Goal: Task Accomplishment & Management: Manage account settings

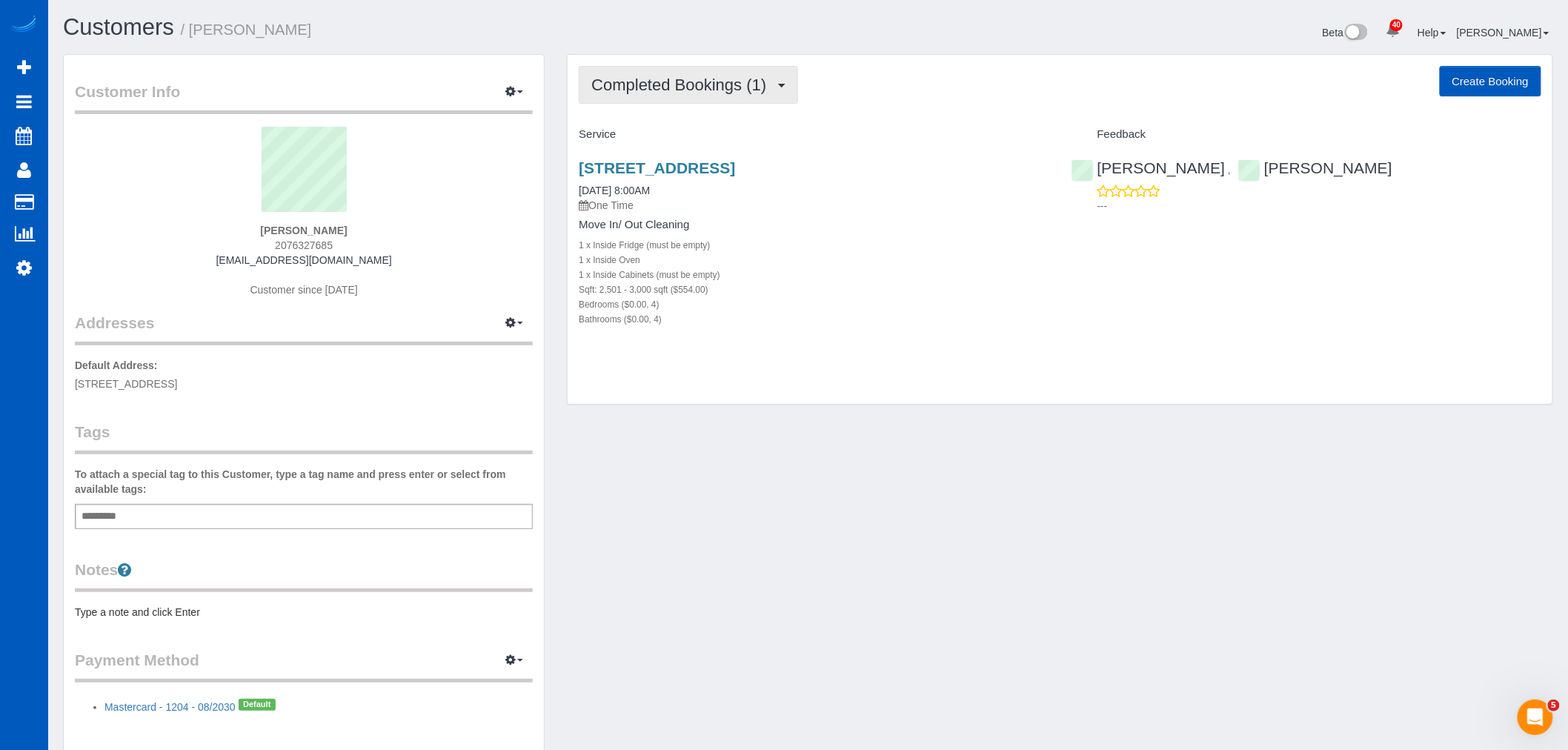
click at [700, 72] on button "Completed Bookings (1)" at bounding box center [688, 85] width 219 height 38
click at [891, 202] on p "One Time" at bounding box center [813, 205] width 469 height 15
click at [735, 167] on link "1126 33rd Avenue South, Seattle, WA 98144" at bounding box center [657, 167] width 156 height 17
drag, startPoint x: 282, startPoint y: 226, endPoint x: 334, endPoint y: 228, distance: 52.0
click at [334, 228] on div "Kevin Cai 2076327685 zipeicai@gmail.com Customer since 2025" at bounding box center [303, 219] width 458 height 185
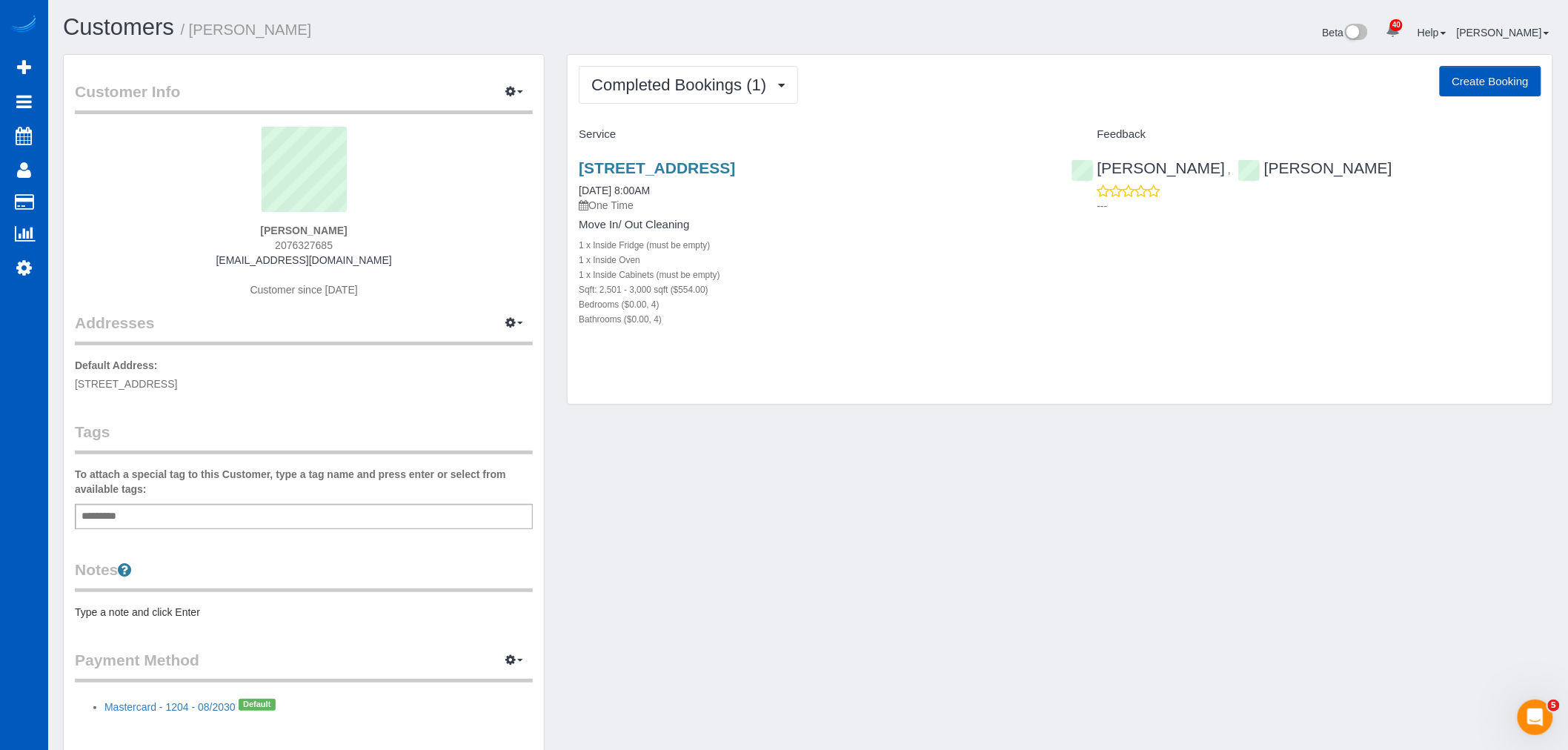
copy strong "[PERSON_NAME]"
drag, startPoint x: 77, startPoint y: 378, endPoint x: 322, endPoint y: 389, distance: 245.2
click at [322, 389] on p "Default Address: 1126 33rd Avenue South, Seattle, WA 98144" at bounding box center [303, 374] width 458 height 33
copy span "[STREET_ADDRESS]"
drag, startPoint x: 270, startPoint y: 243, endPoint x: 381, endPoint y: 241, distance: 111.0
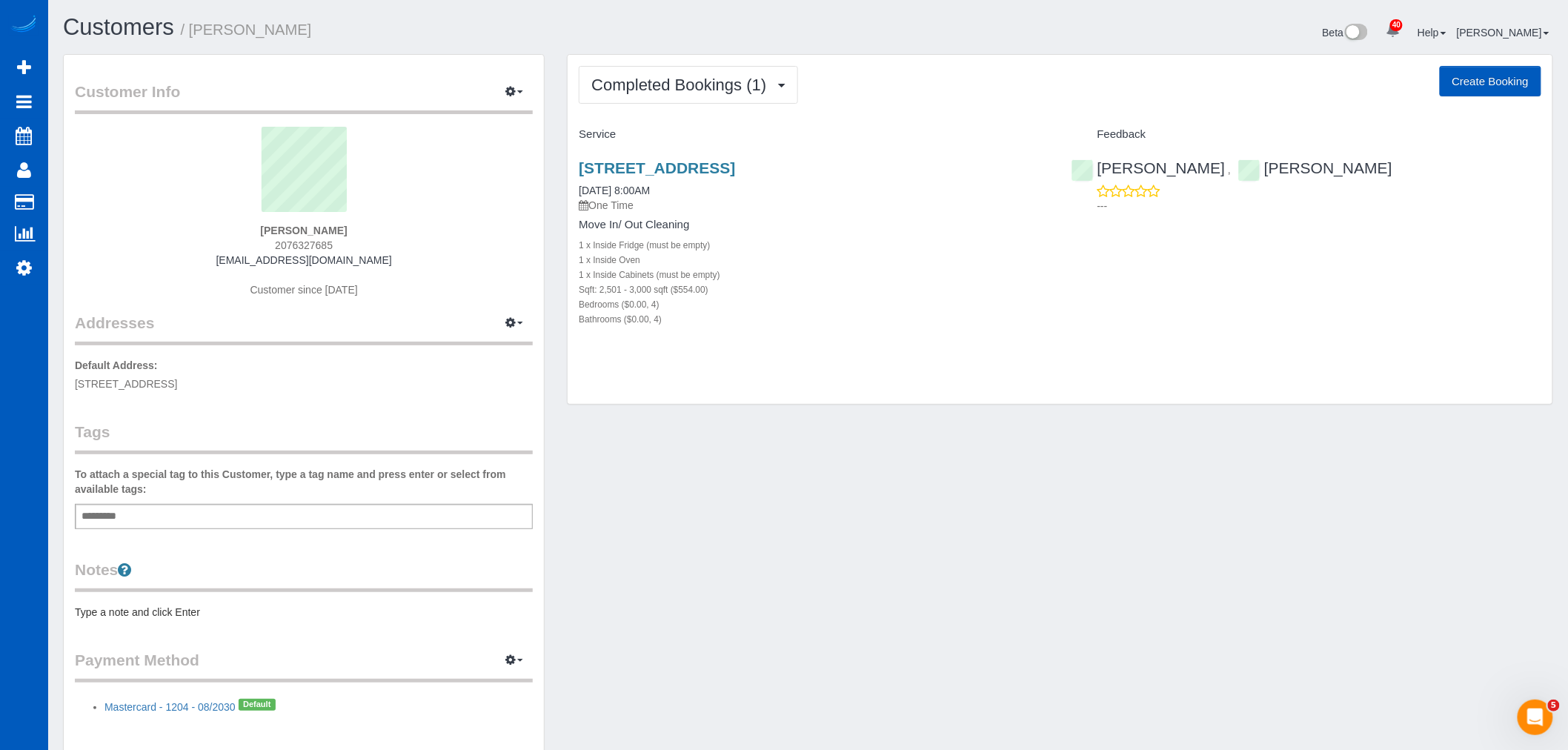
click at [381, 241] on div "Kevin Cai 2076327685 zipeicai@gmail.com Customer since 2025" at bounding box center [303, 219] width 458 height 185
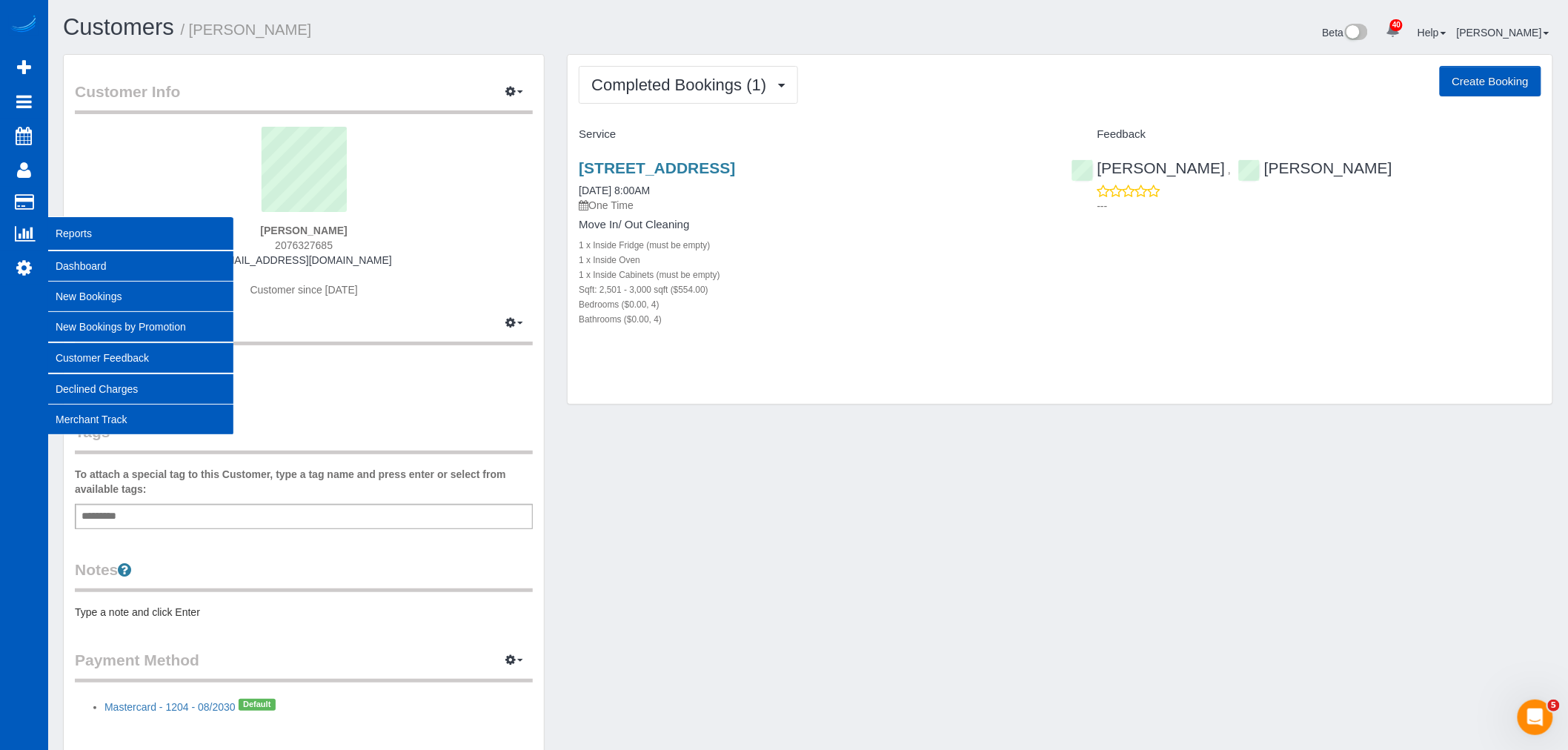
copy span "2076327685"
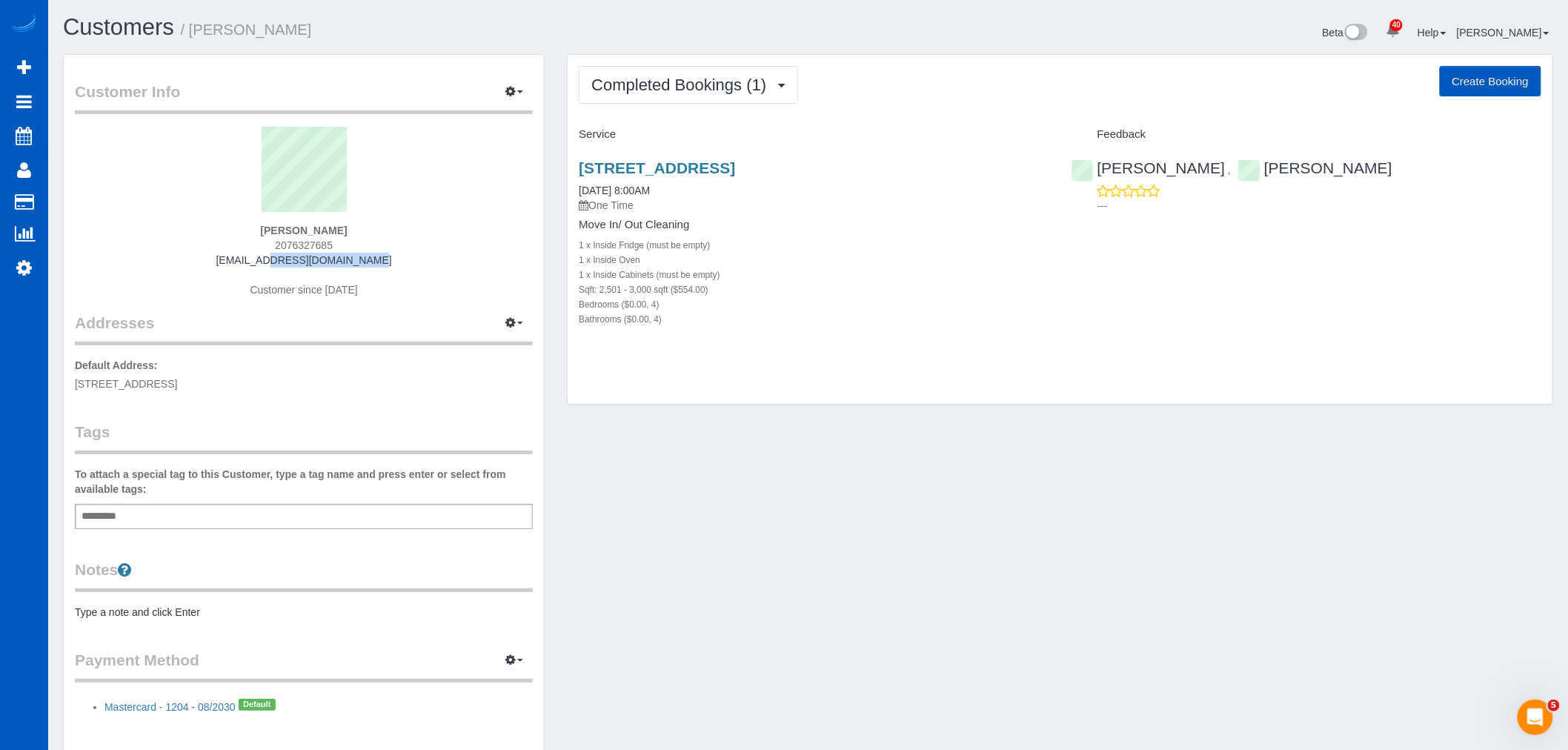
drag, startPoint x: 254, startPoint y: 257, endPoint x: 366, endPoint y: 256, distance: 112.0
click at [366, 256] on div "Kevin Cai 2076327685 zipeicai@gmail.com Customer since 2025" at bounding box center [303, 219] width 458 height 185
copy link "[EMAIL_ADDRESS][DOMAIN_NAME]"
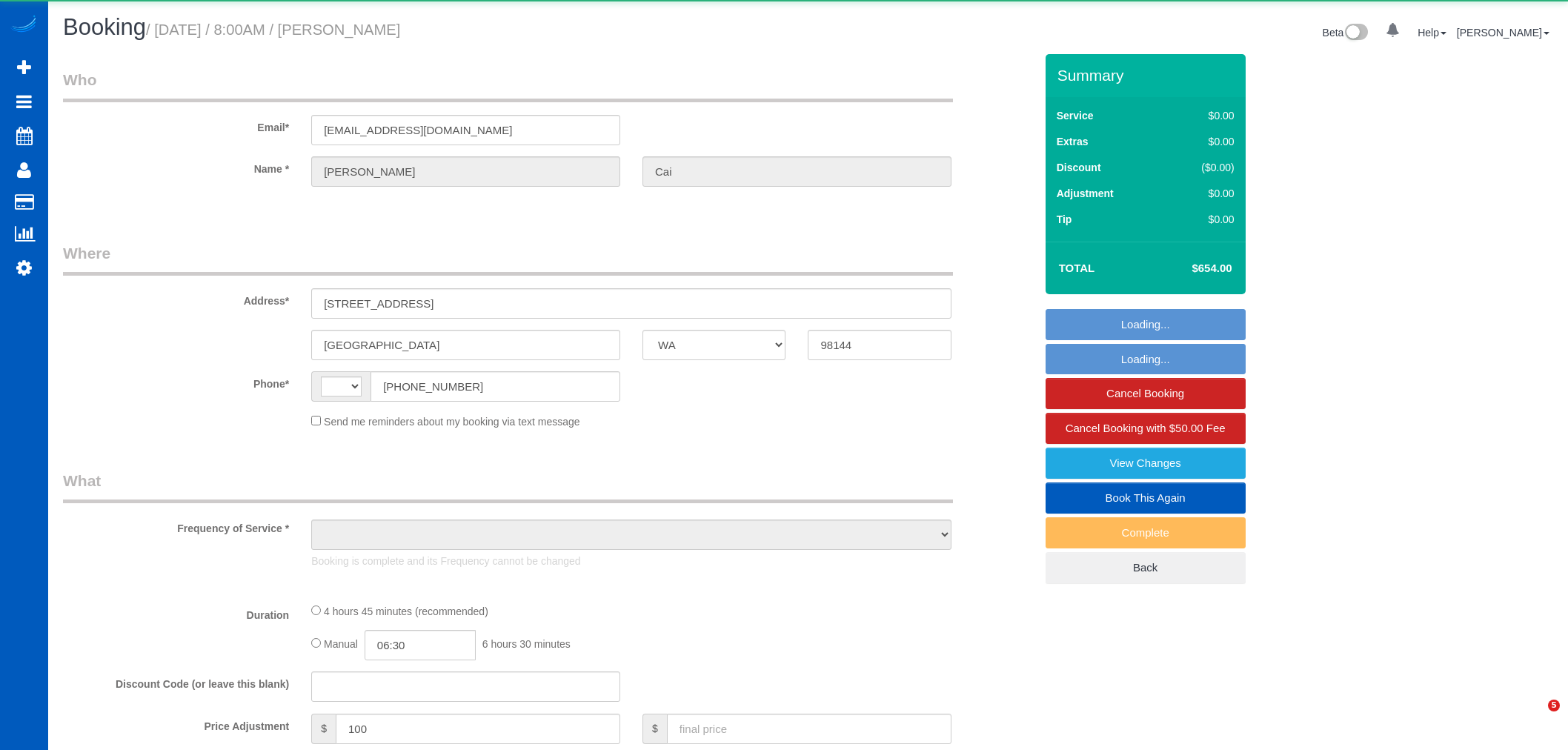
select select "WA"
select select "spot1"
select select "string:[GEOGRAPHIC_DATA]"
select select "object:825"
select select "string:fspay-a832287a-a314-408e-bb55-97c407b63133"
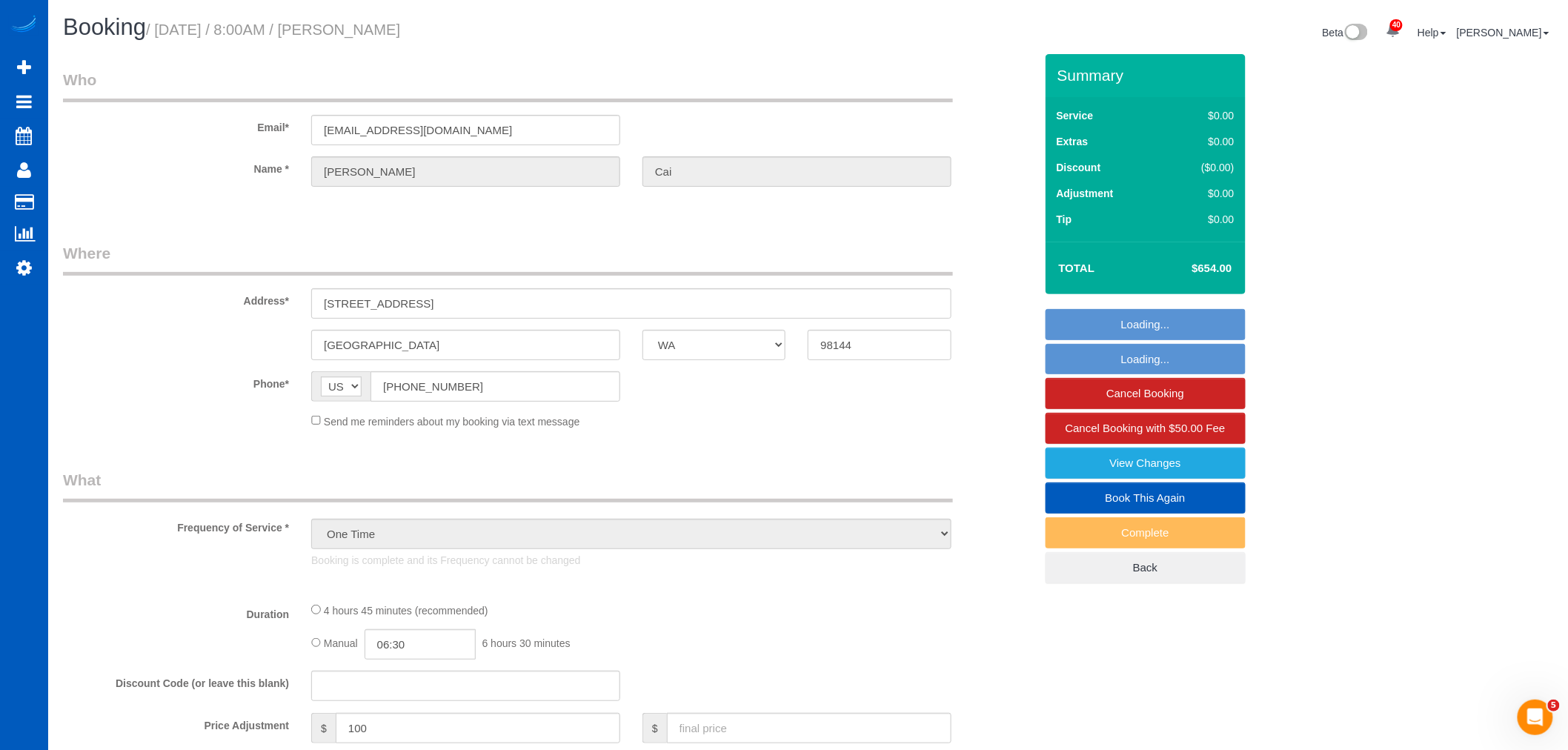
select select "number:10"
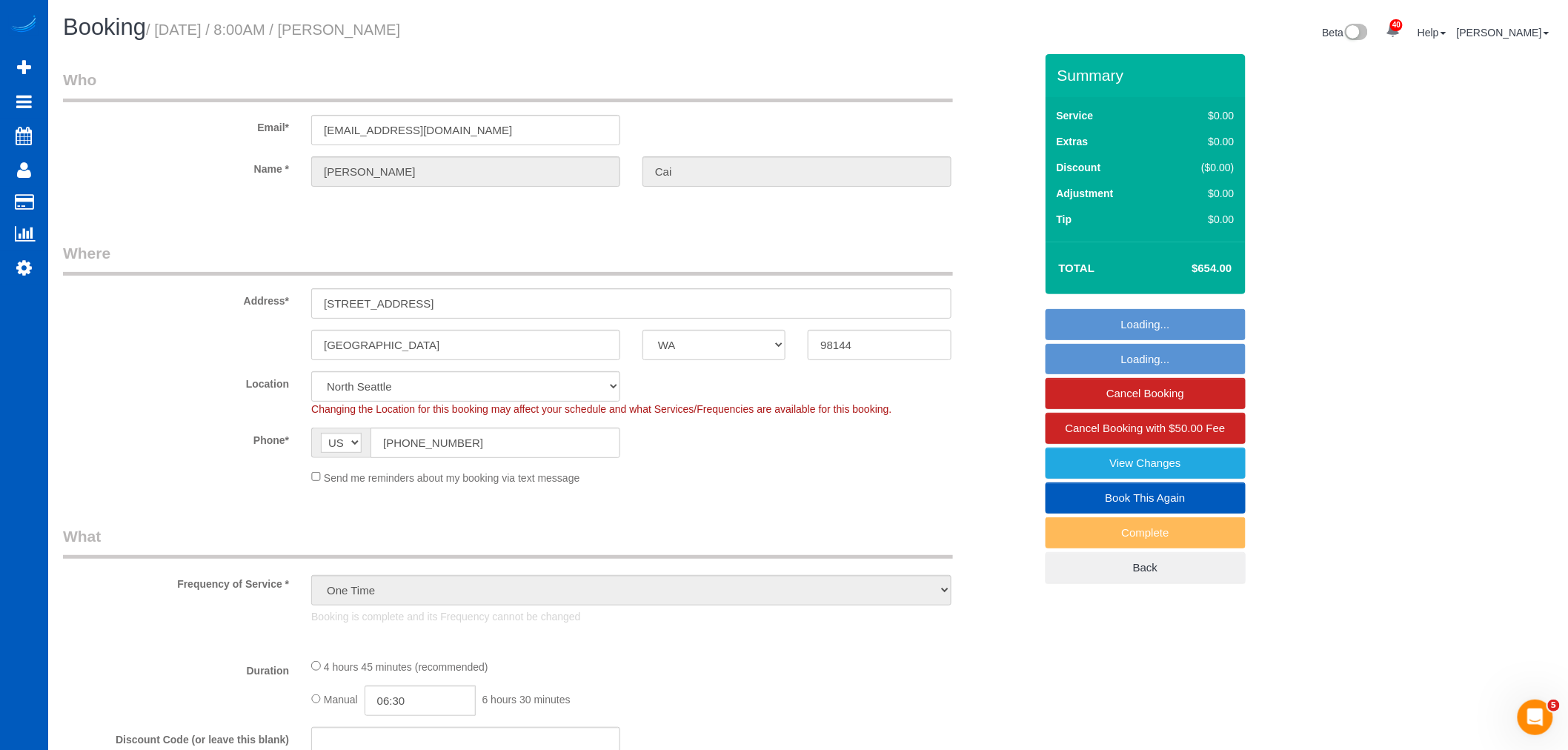
select select "object:1050"
select select "spot10"
select select "199"
select select "2501"
select select "4"
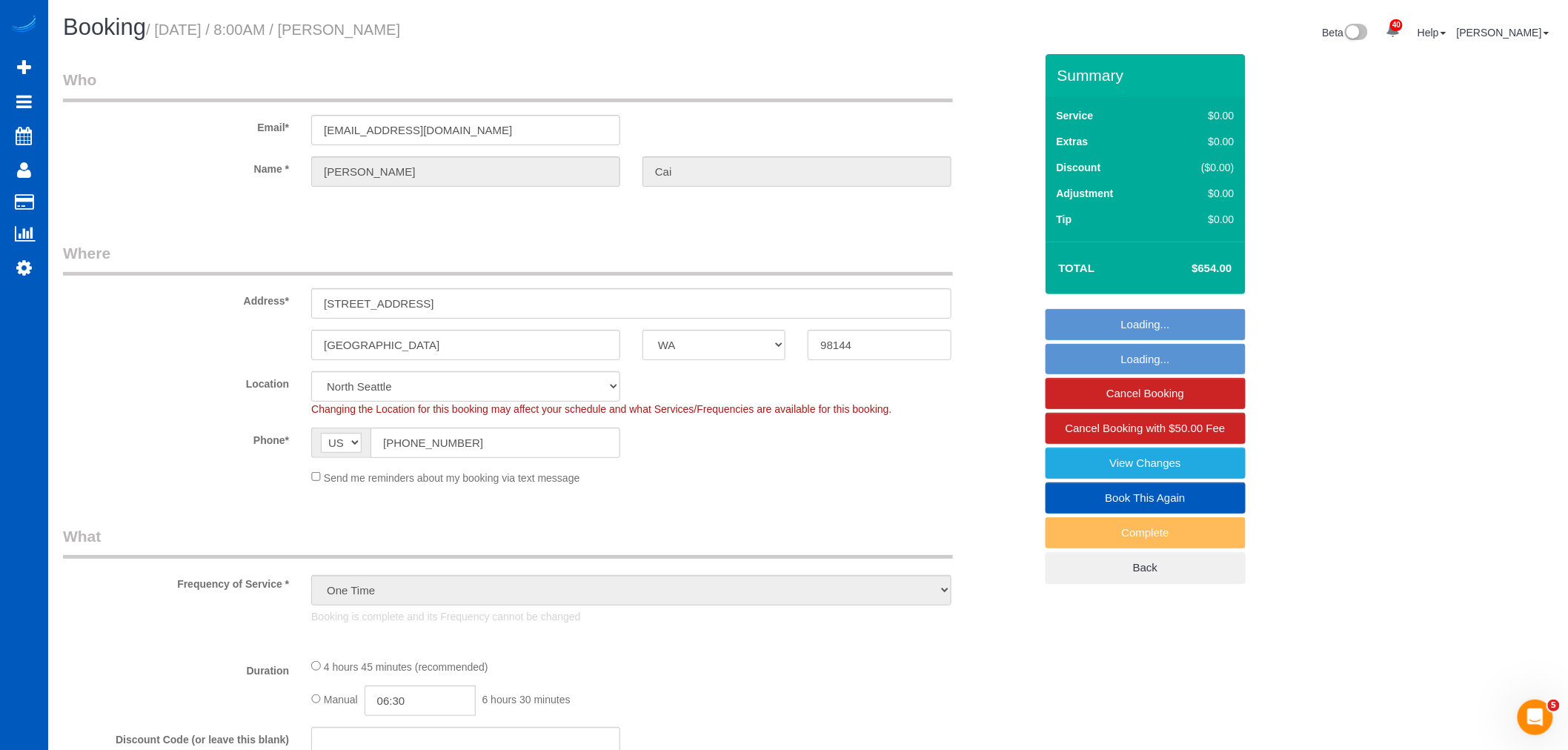
select select "4"
select select "2501"
select select "4"
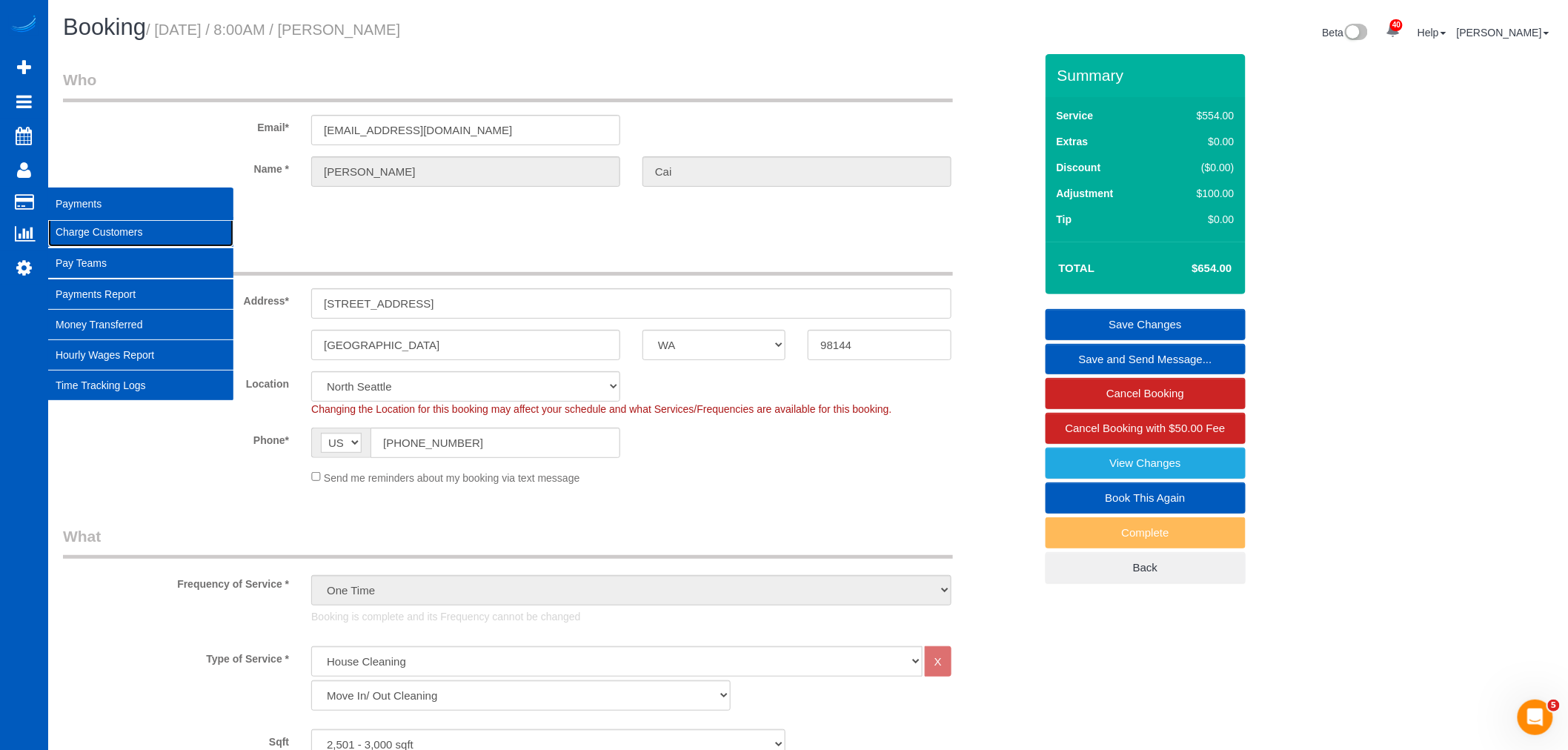
click at [80, 225] on link "Charge Customers" at bounding box center [141, 232] width 185 height 30
select select
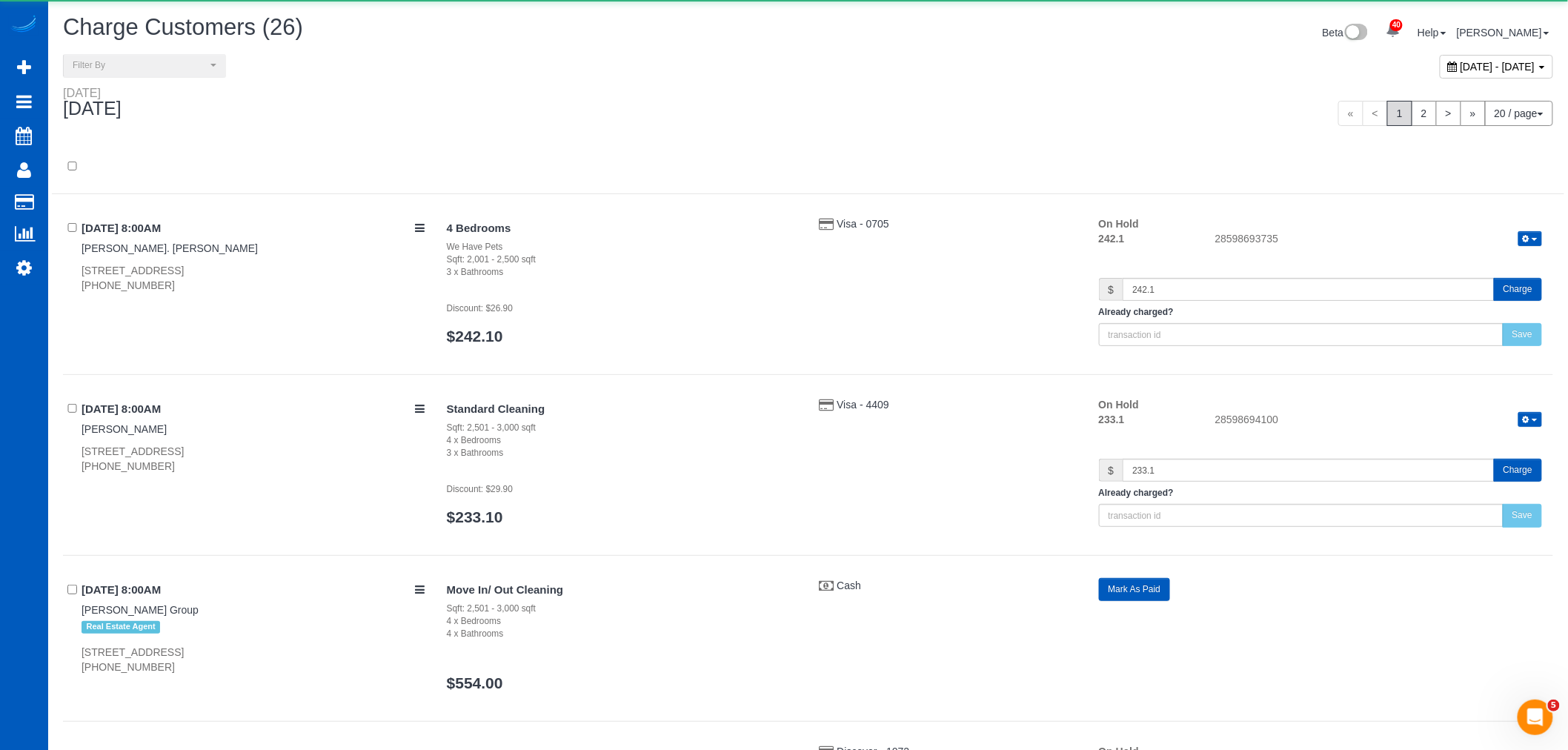
click at [1460, 64] on span "[DATE] - [DATE]" at bounding box center [1498, 66] width 75 height 12
type input "**********"
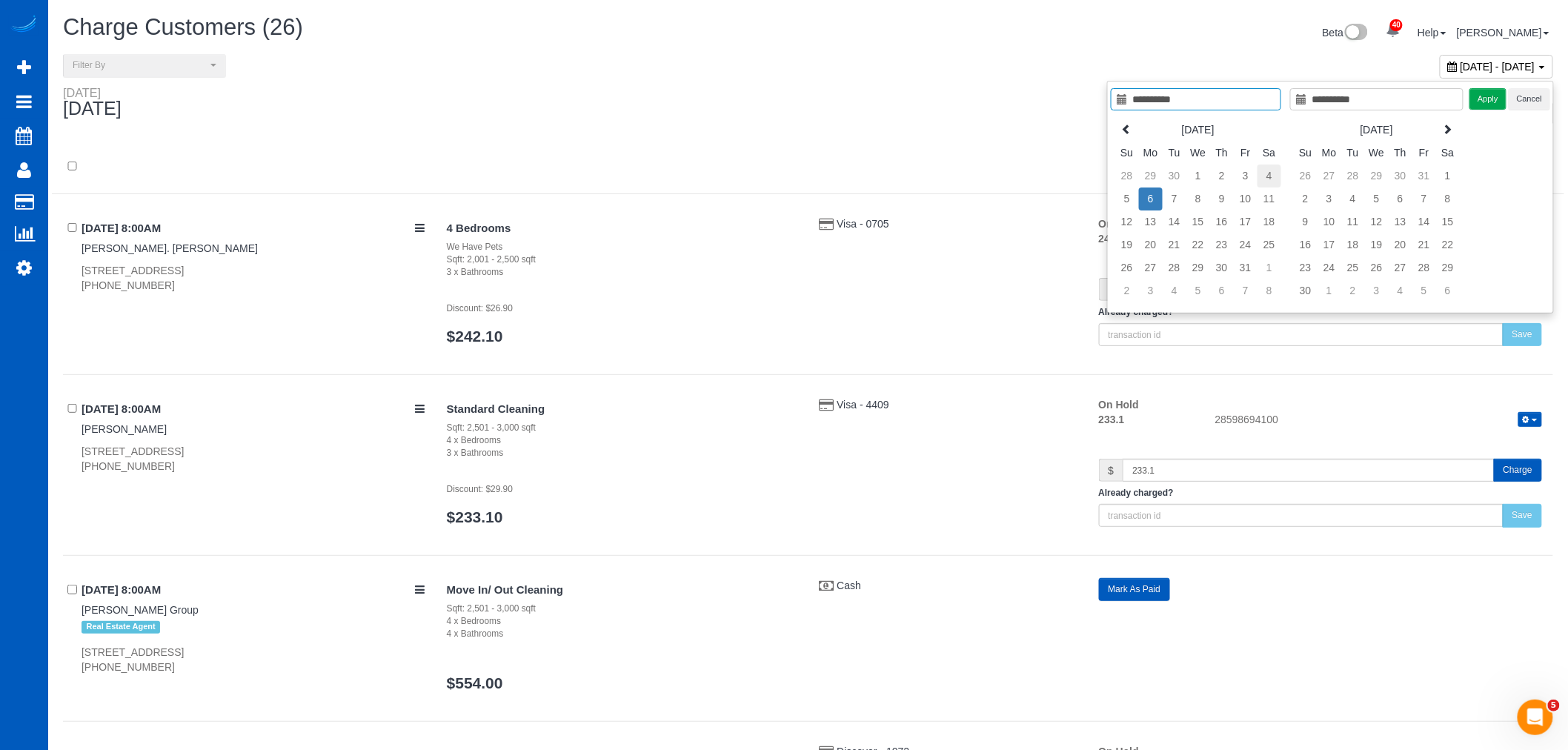
type input "**********"
click at [1276, 175] on td "4" at bounding box center [1269, 176] width 24 height 23
type input "**********"
click at [1276, 175] on td "4" at bounding box center [1269, 176] width 24 height 23
type input "**********"
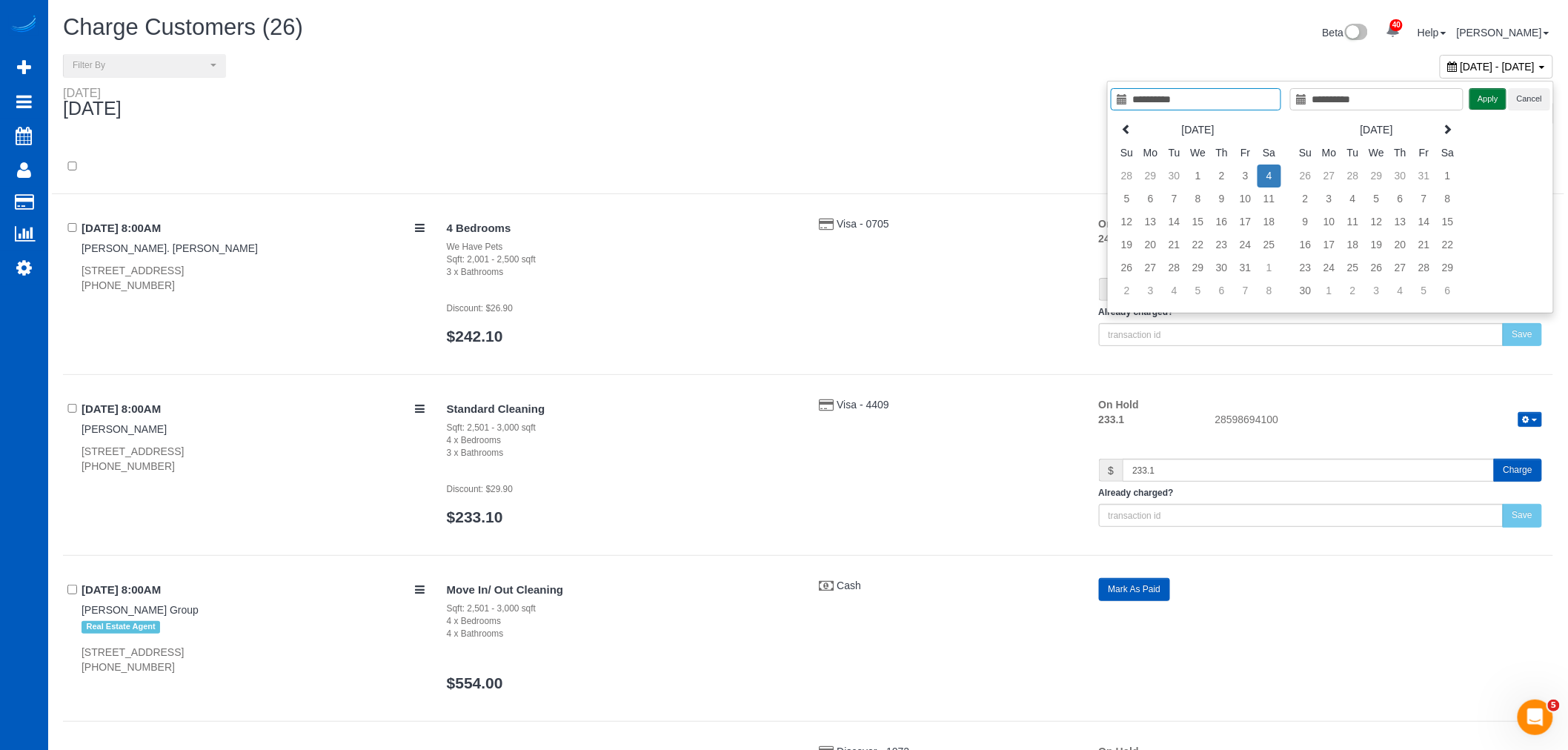
click at [1489, 91] on button "Apply" at bounding box center [1488, 99] width 37 height 22
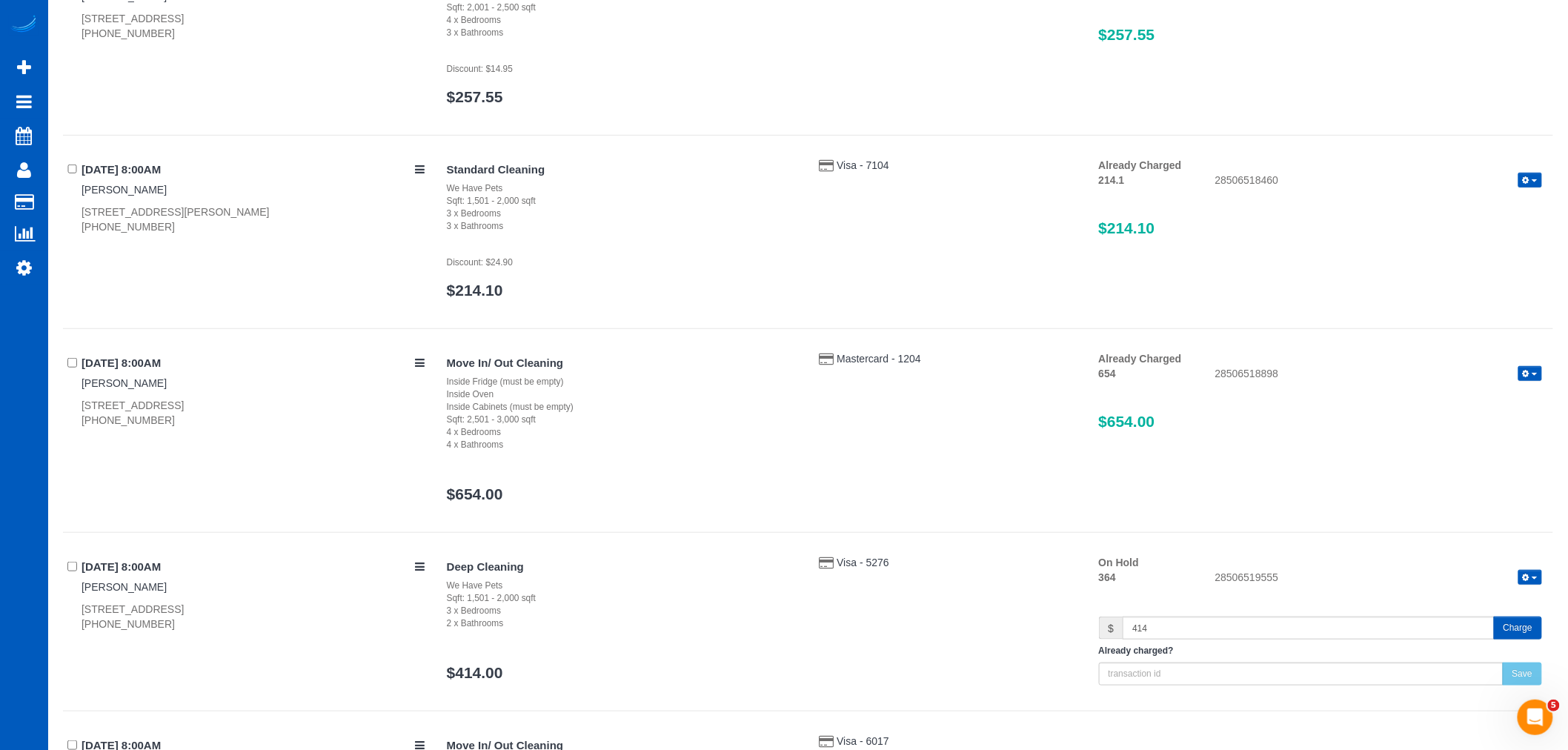
scroll to position [329, 0]
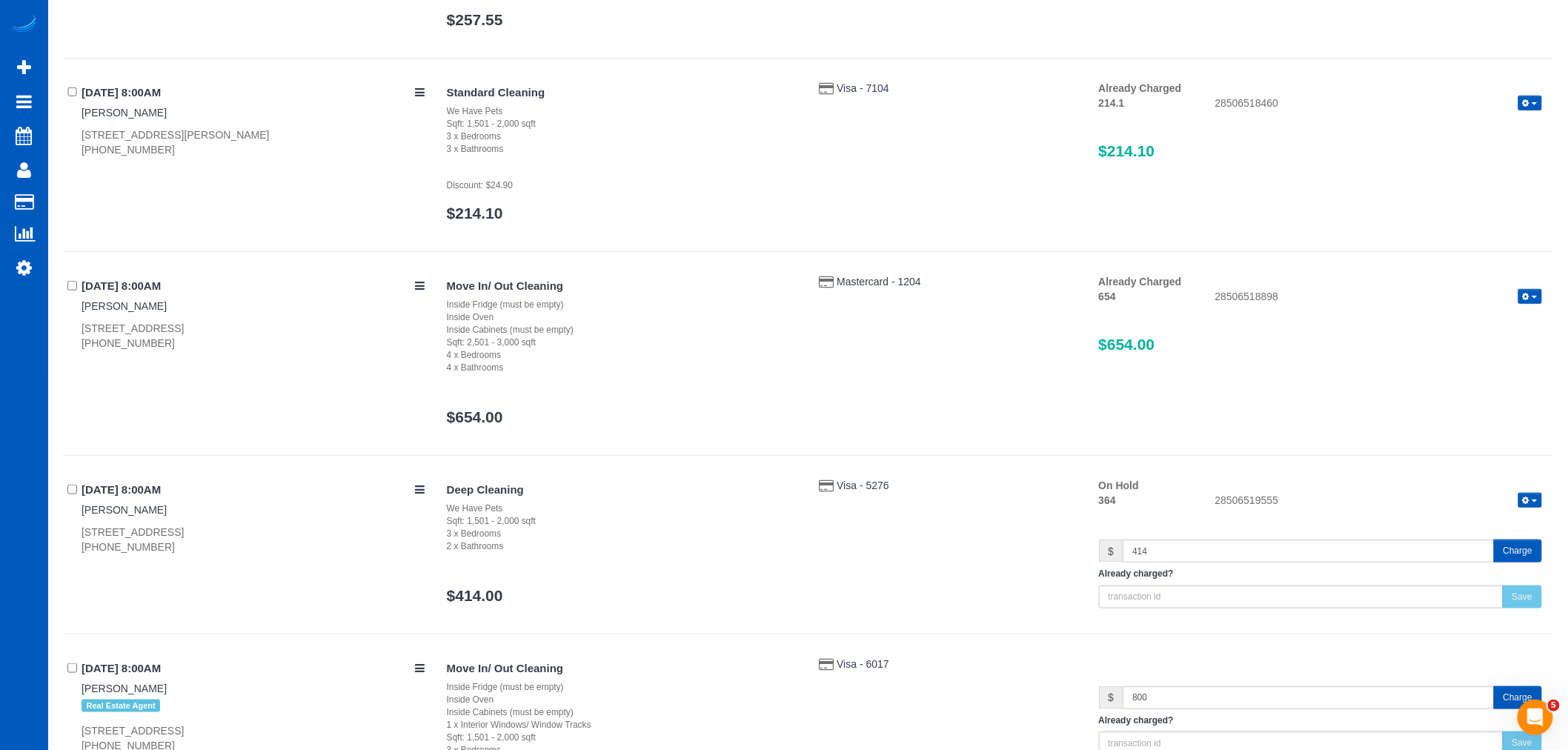
drag, startPoint x: 1214, startPoint y: 292, endPoint x: 1282, endPoint y: 297, distance: 68.2
click at [1282, 297] on div "28506518898 Refund Send Invoice" at bounding box center [1378, 297] width 349 height 17
click at [1282, 297] on div "28506518898 Refund Send Invoice" at bounding box center [1378, 297] width 349 height 17
drag, startPoint x: 1282, startPoint y: 297, endPoint x: 1253, endPoint y: 294, distance: 29.2
click at [1253, 294] on div "28506518898 Refund Send Invoice" at bounding box center [1378, 297] width 349 height 17
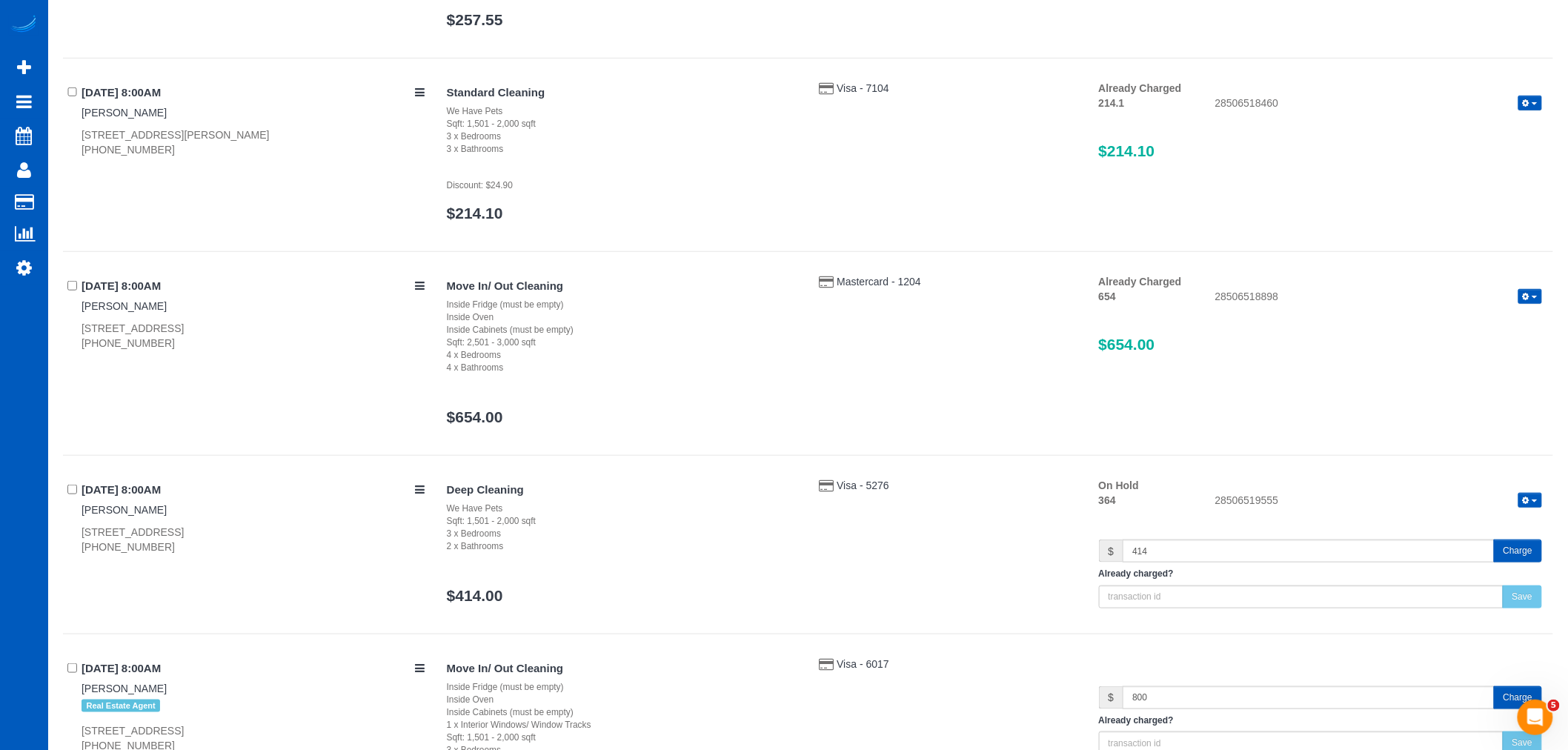
click at [1253, 295] on div "28506518898 Refund Send Invoice" at bounding box center [1378, 297] width 349 height 17
click at [1248, 294] on div "28506518898 Refund Send Invoice" at bounding box center [1378, 297] width 349 height 17
click at [1279, 289] on div "28506518898 Refund Send Invoice" at bounding box center [1378, 297] width 349 height 17
click at [1289, 298] on div "28506518898 Refund Send Invoice" at bounding box center [1378, 297] width 349 height 17
drag, startPoint x: 1299, startPoint y: 291, endPoint x: 1251, endPoint y: 295, distance: 48.2
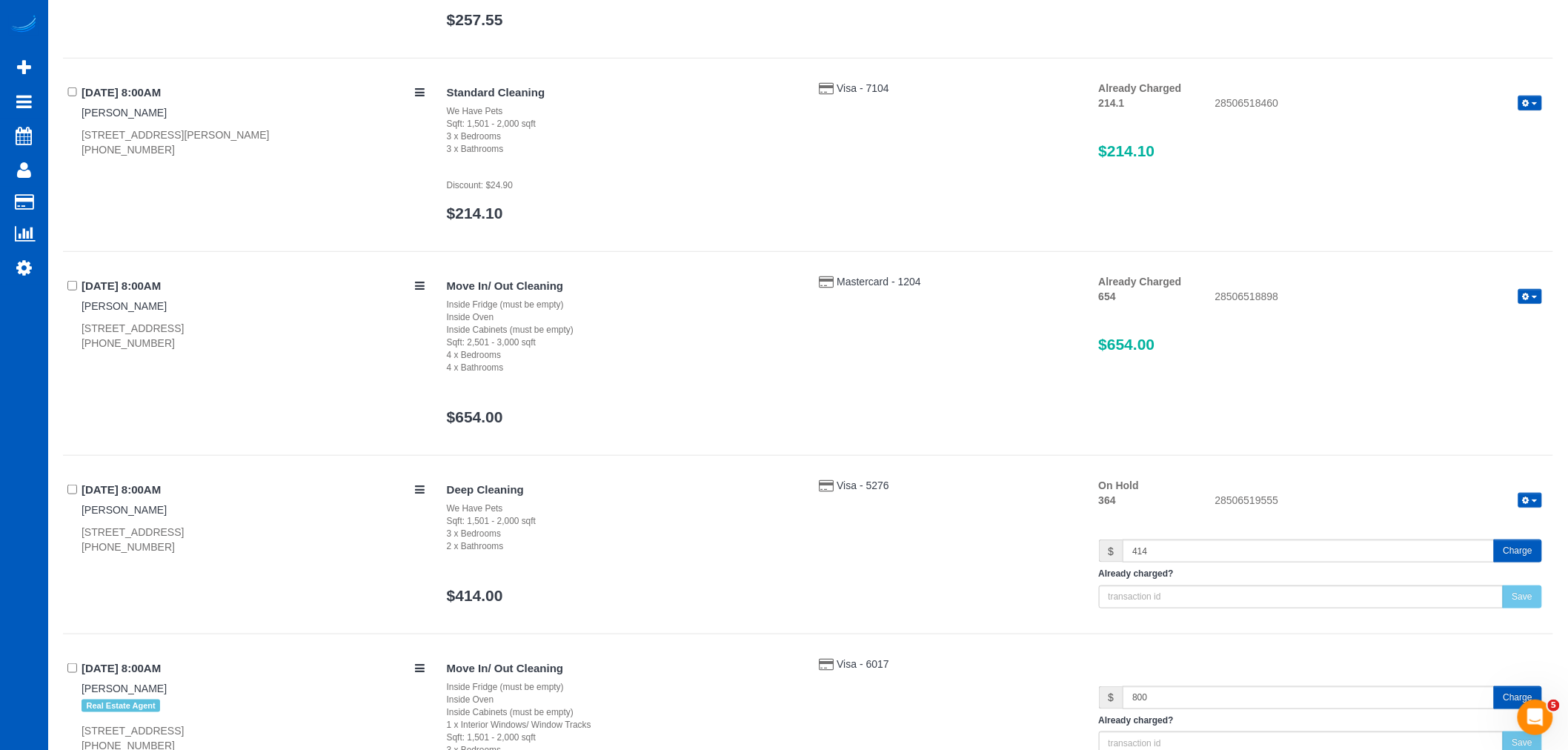
click at [1251, 295] on div "28506518898 Refund Send Invoice" at bounding box center [1378, 297] width 349 height 17
copy div "18898"
drag, startPoint x: 1217, startPoint y: 295, endPoint x: 1291, endPoint y: 300, distance: 74.2
click at [1291, 300] on div "28506518898 Refund Send Invoice" at bounding box center [1378, 297] width 349 height 17
copy div "28506518898"
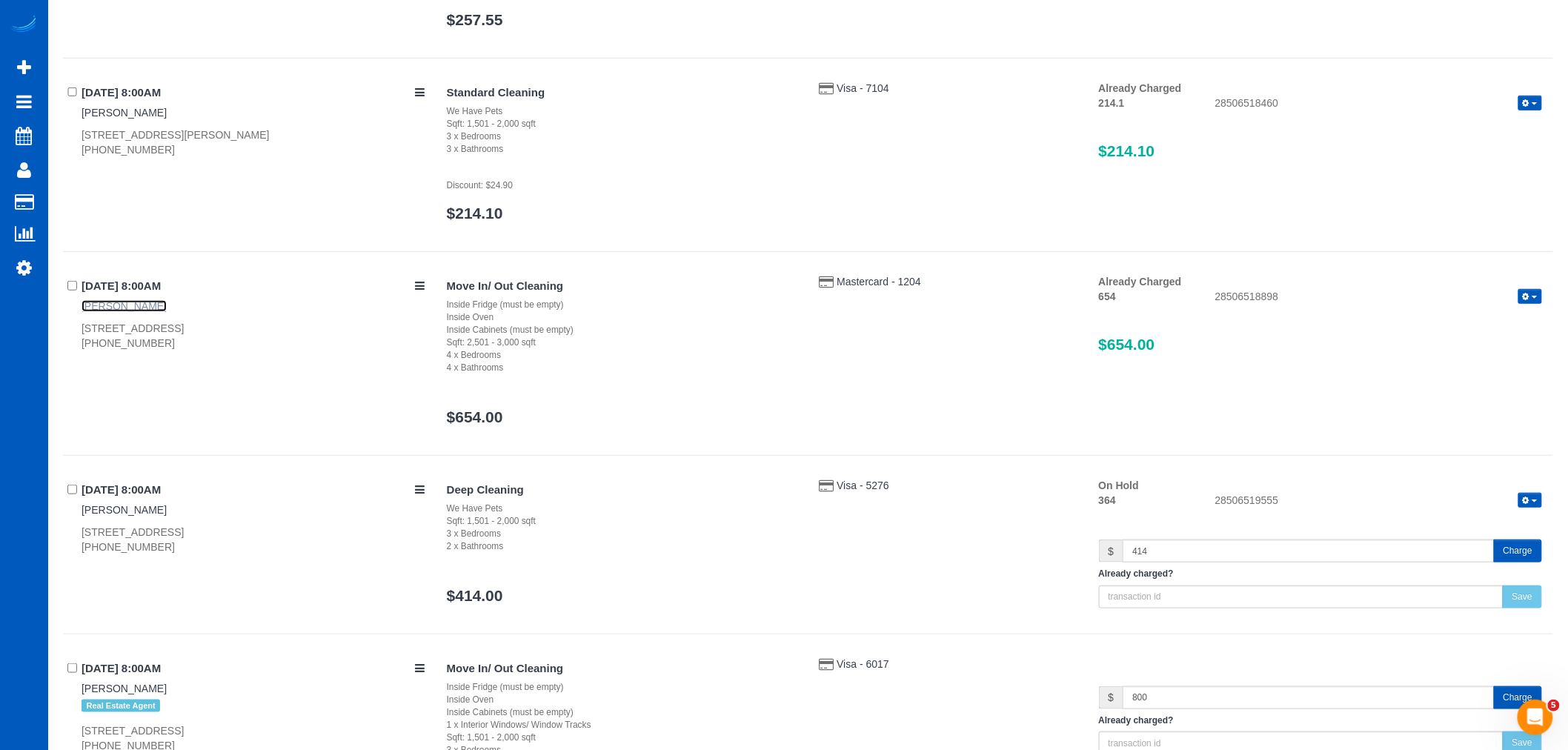
click at [122, 304] on link "Kevin Cai" at bounding box center [123, 305] width 85 height 12
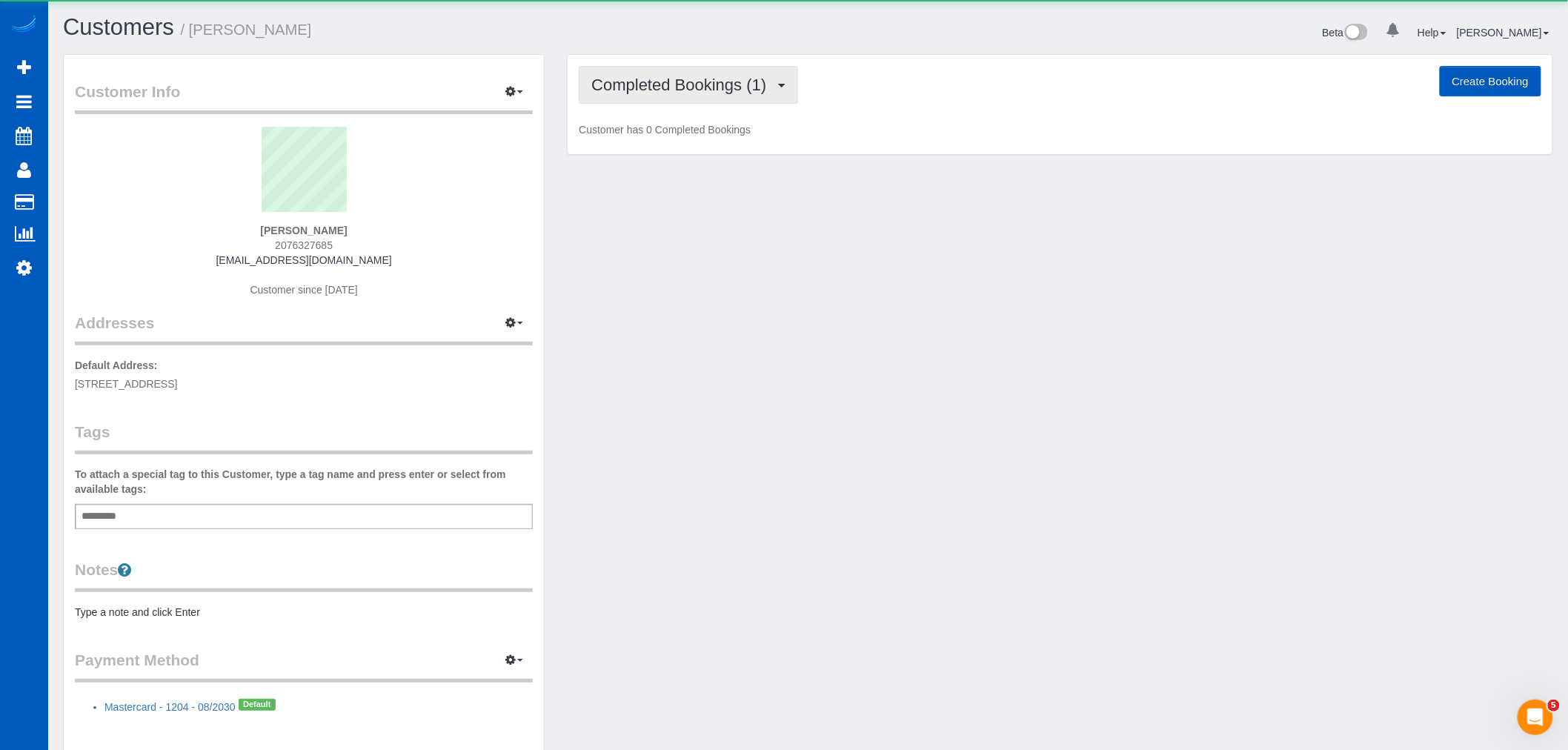
click at [665, 102] on button "Completed Bookings (1)" at bounding box center [688, 85] width 219 height 38
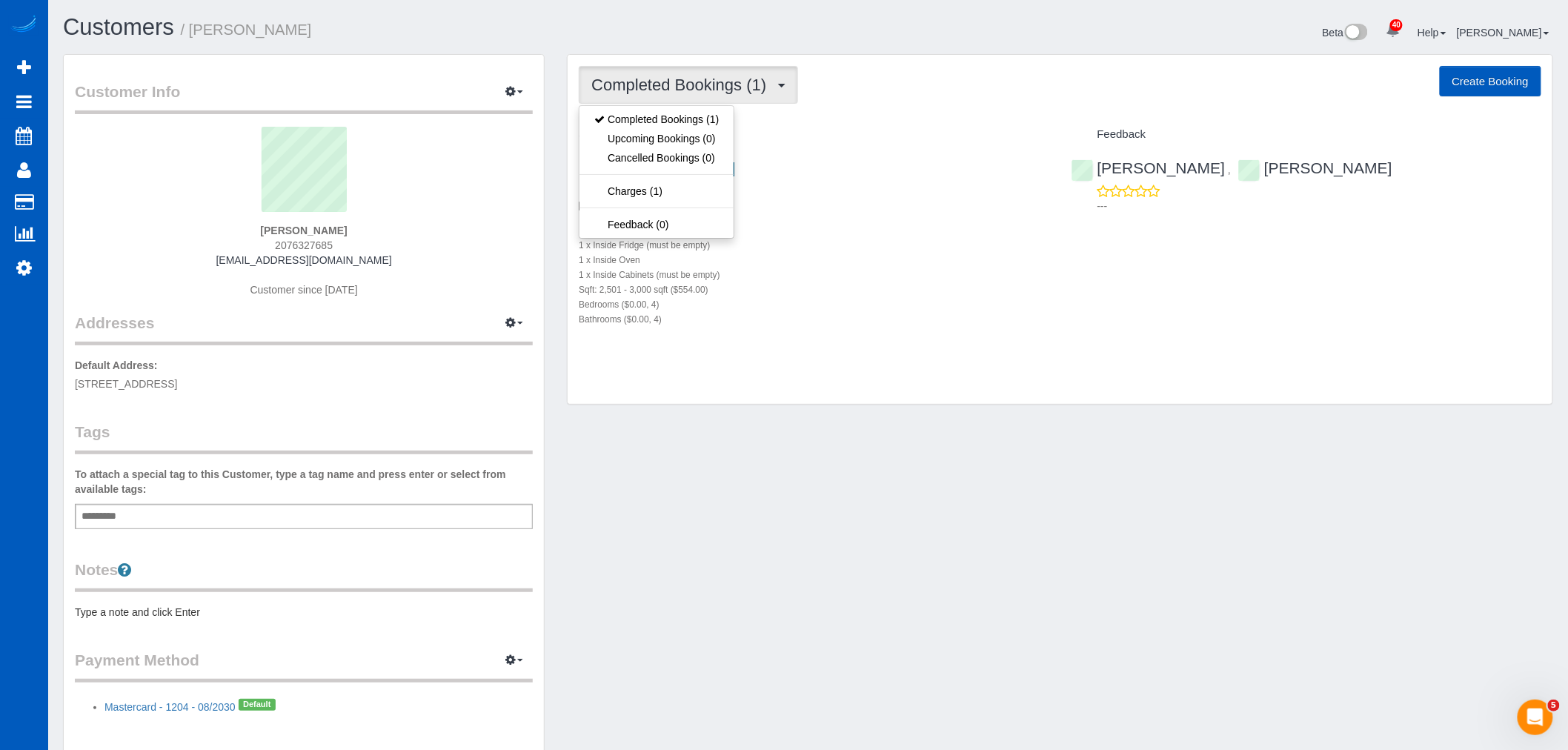
drag, startPoint x: 941, startPoint y: 267, endPoint x: 916, endPoint y: 249, distance: 30.8
click at [941, 267] on div "1 x Inside Cabinets (must be empty)" at bounding box center [813, 274] width 469 height 15
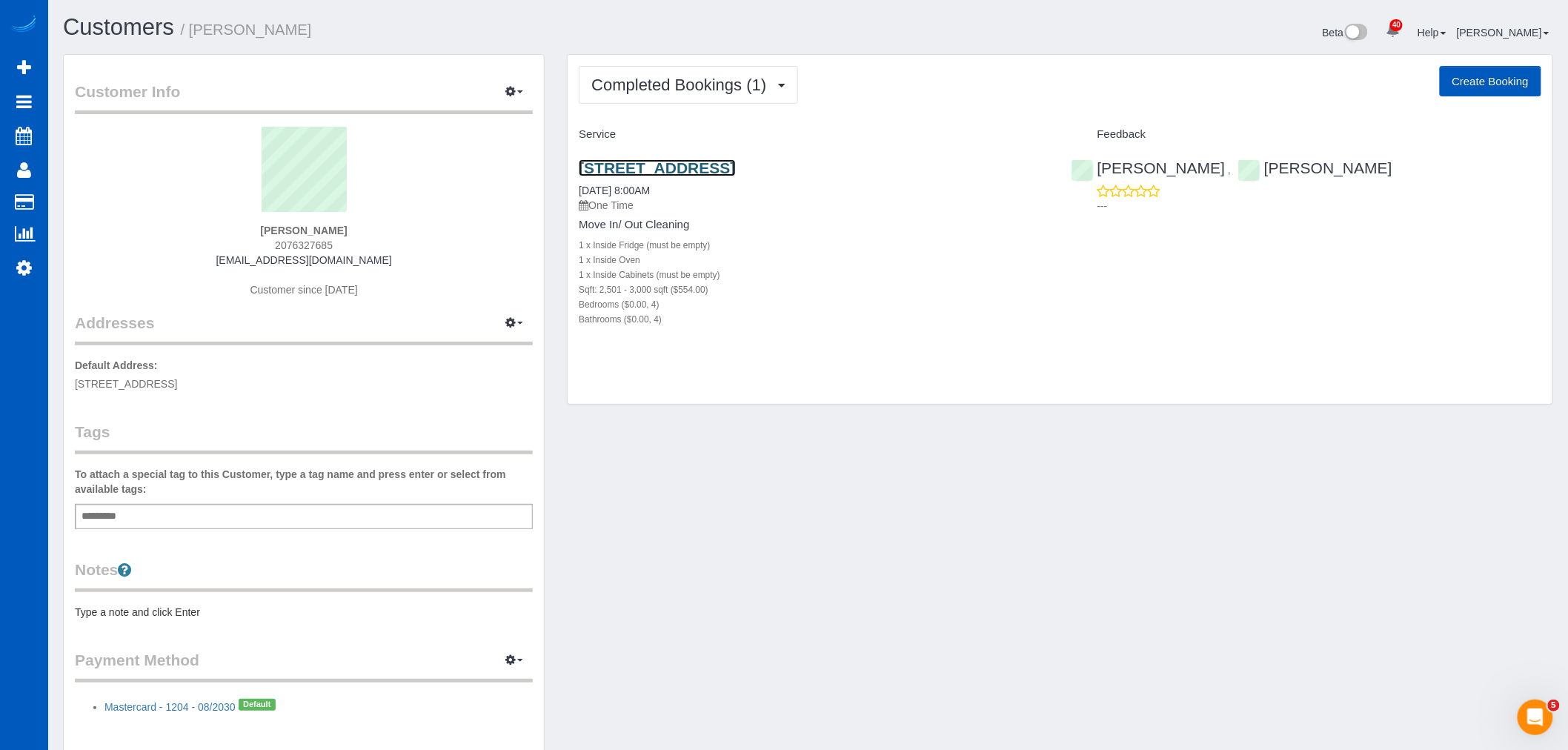
click at [735, 163] on link "1126 33rd Avenue South, Seattle, WA 98144" at bounding box center [657, 167] width 156 height 17
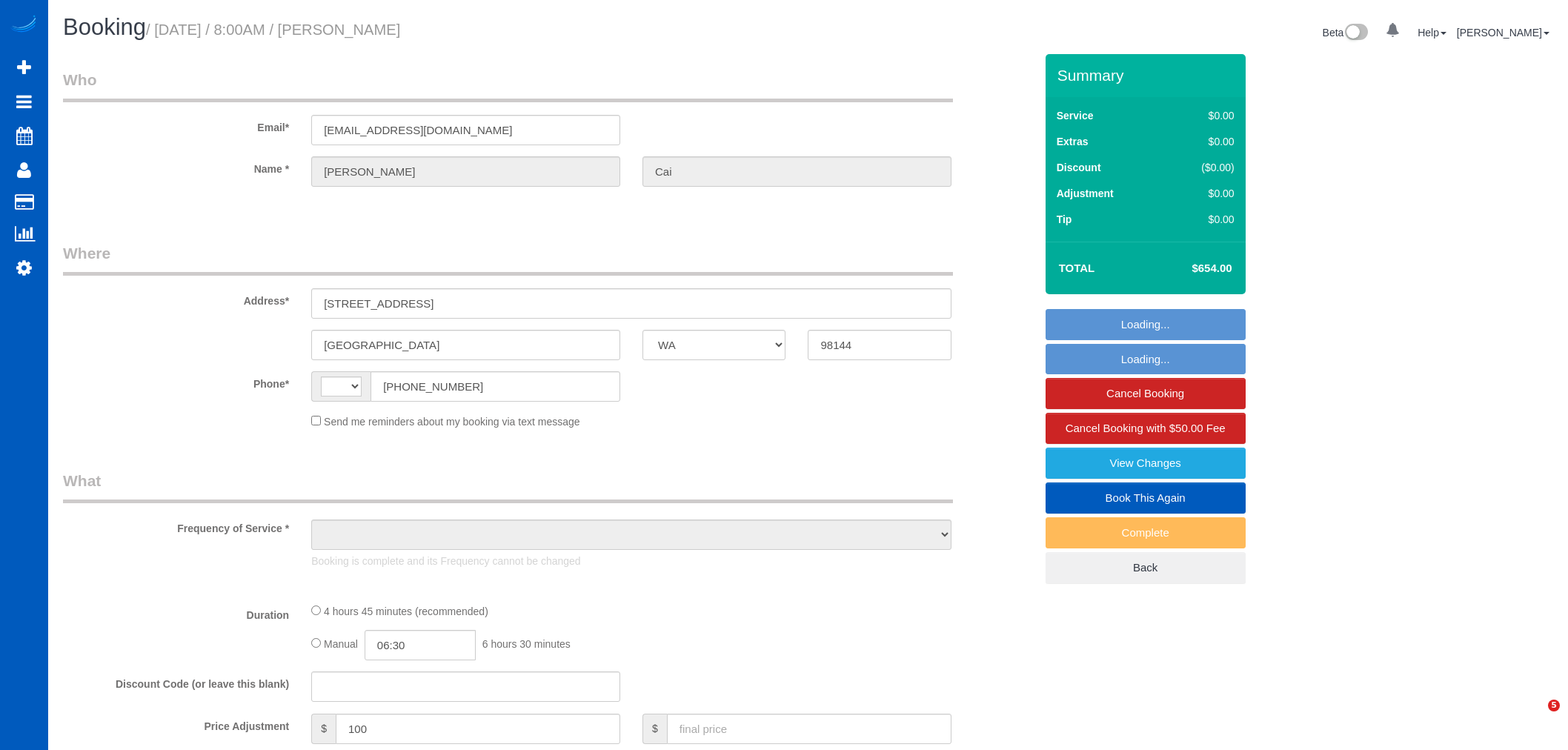
select select "WA"
select select "string:[GEOGRAPHIC_DATA]"
select select "199"
select select "2501"
select select "4"
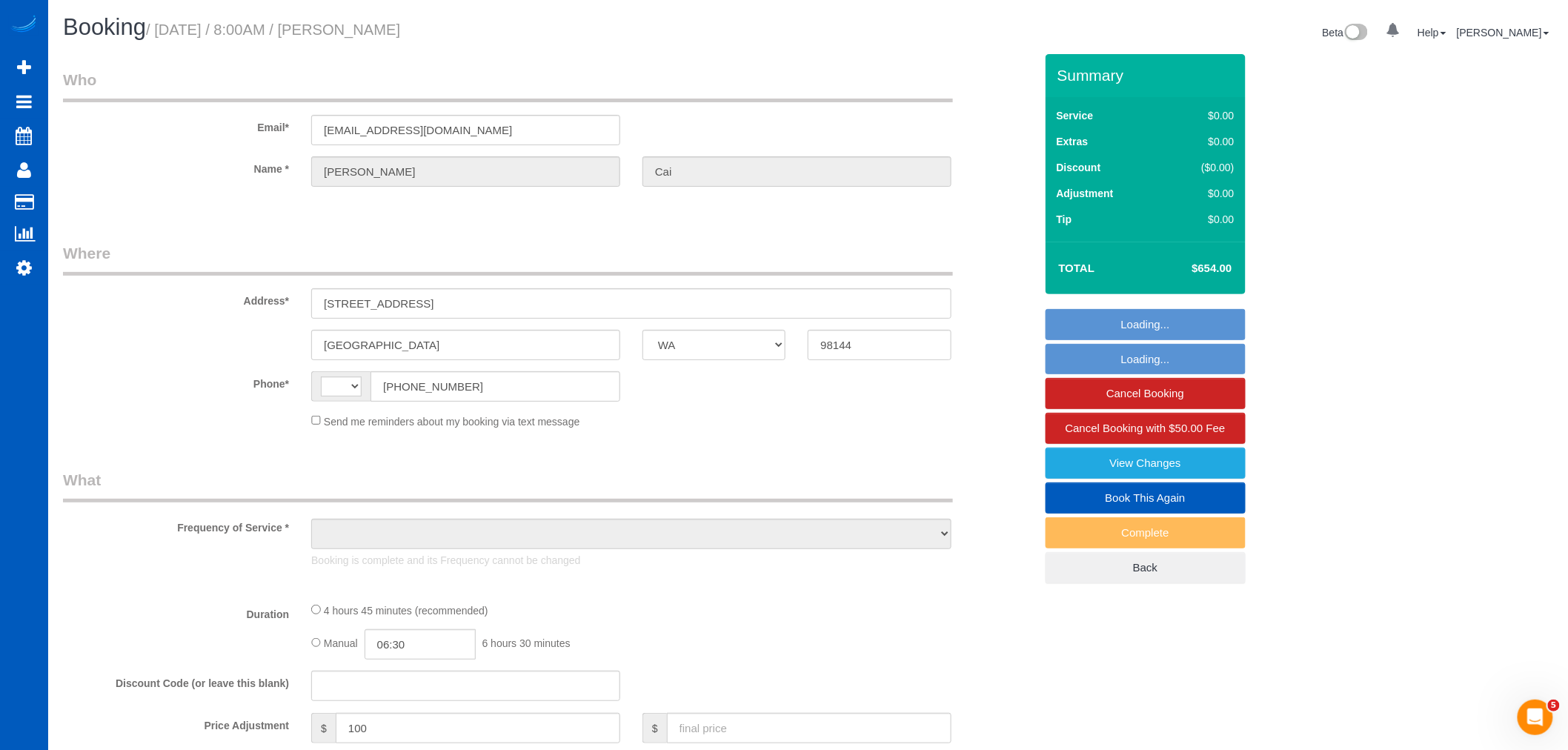
select select "4"
select select "number:10"
select select "object:1171"
select select "2501"
select select "4"
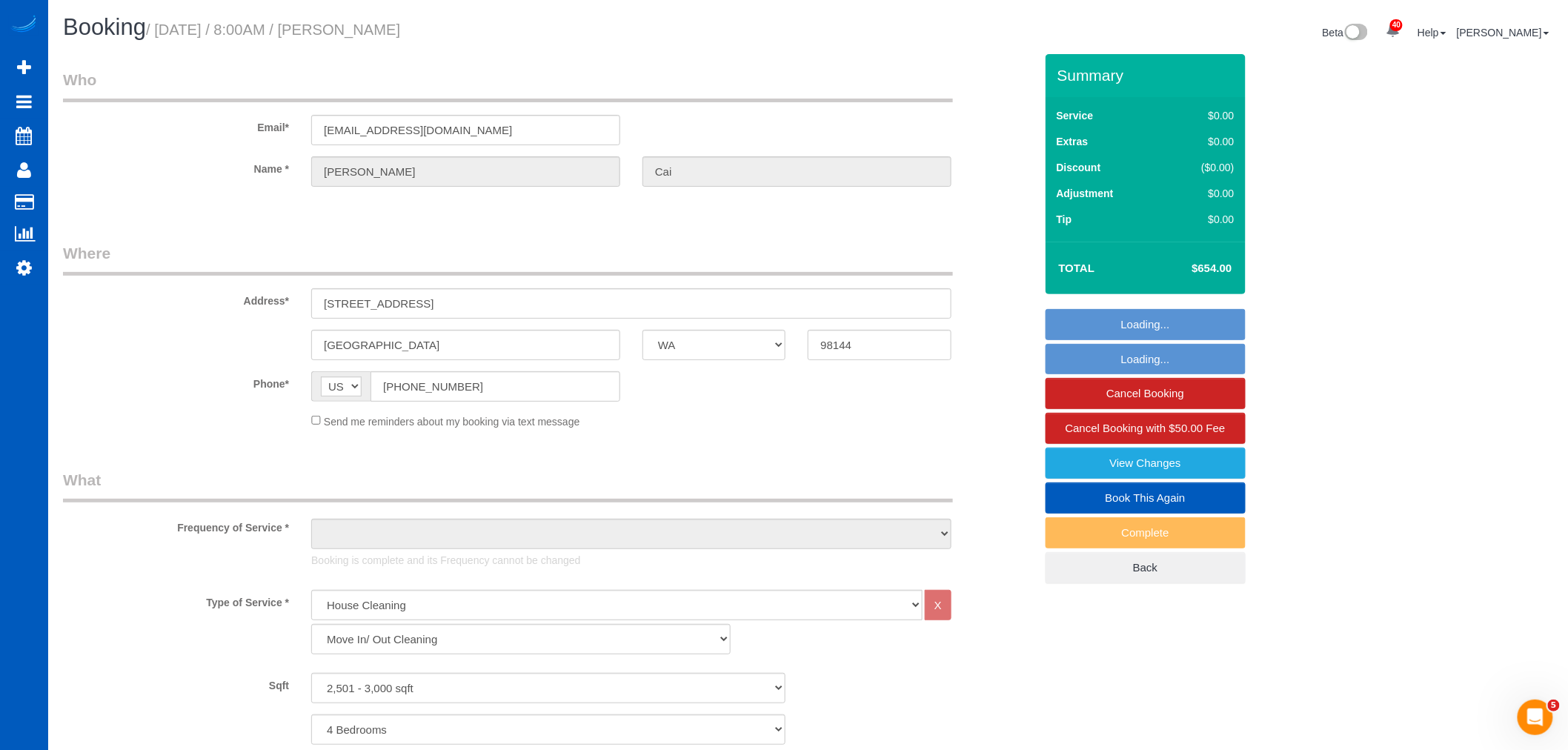
select select "4"
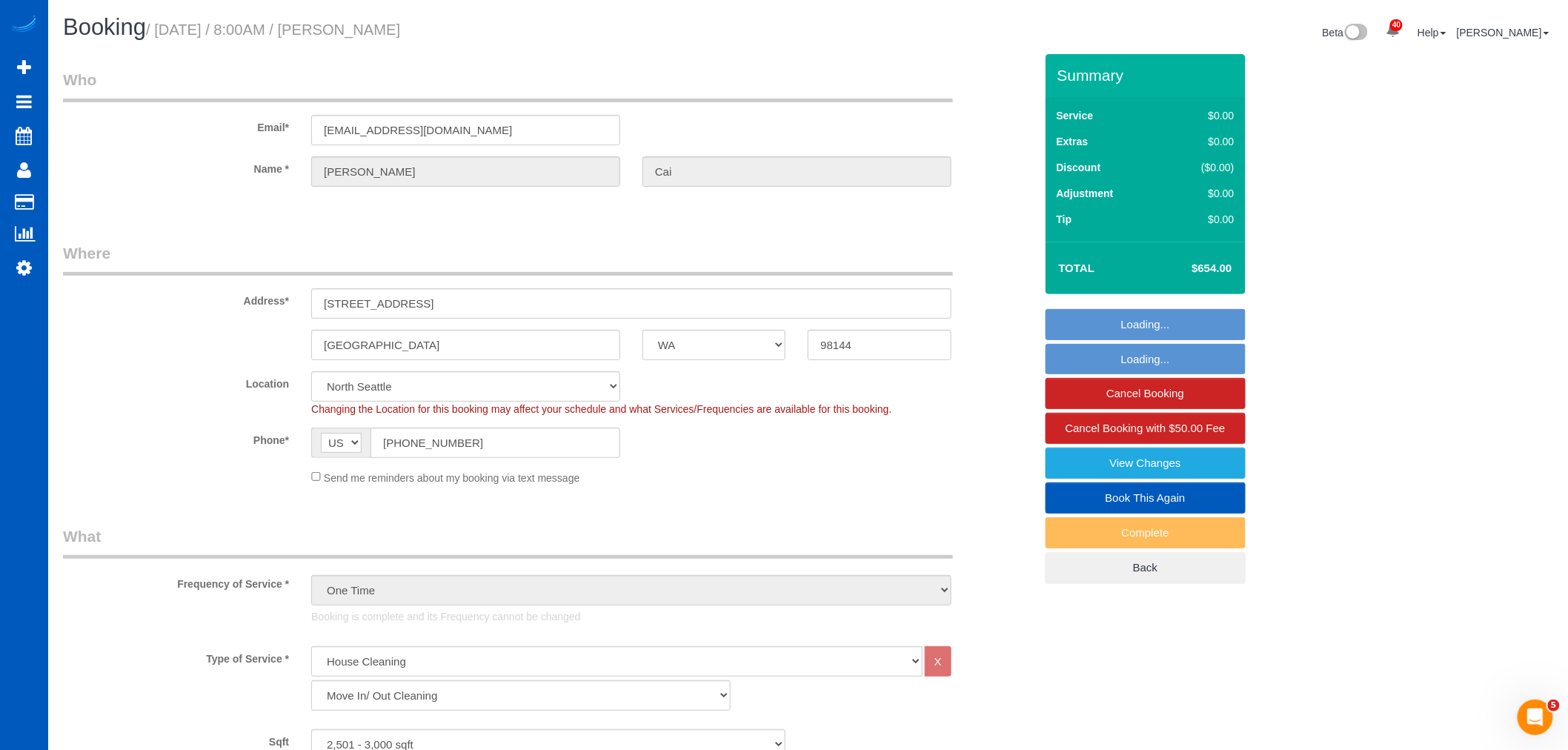
select select "string:fspay-a832287a-a314-408e-bb55-97c407b63133"
select select "object:1269"
select select "spot1"
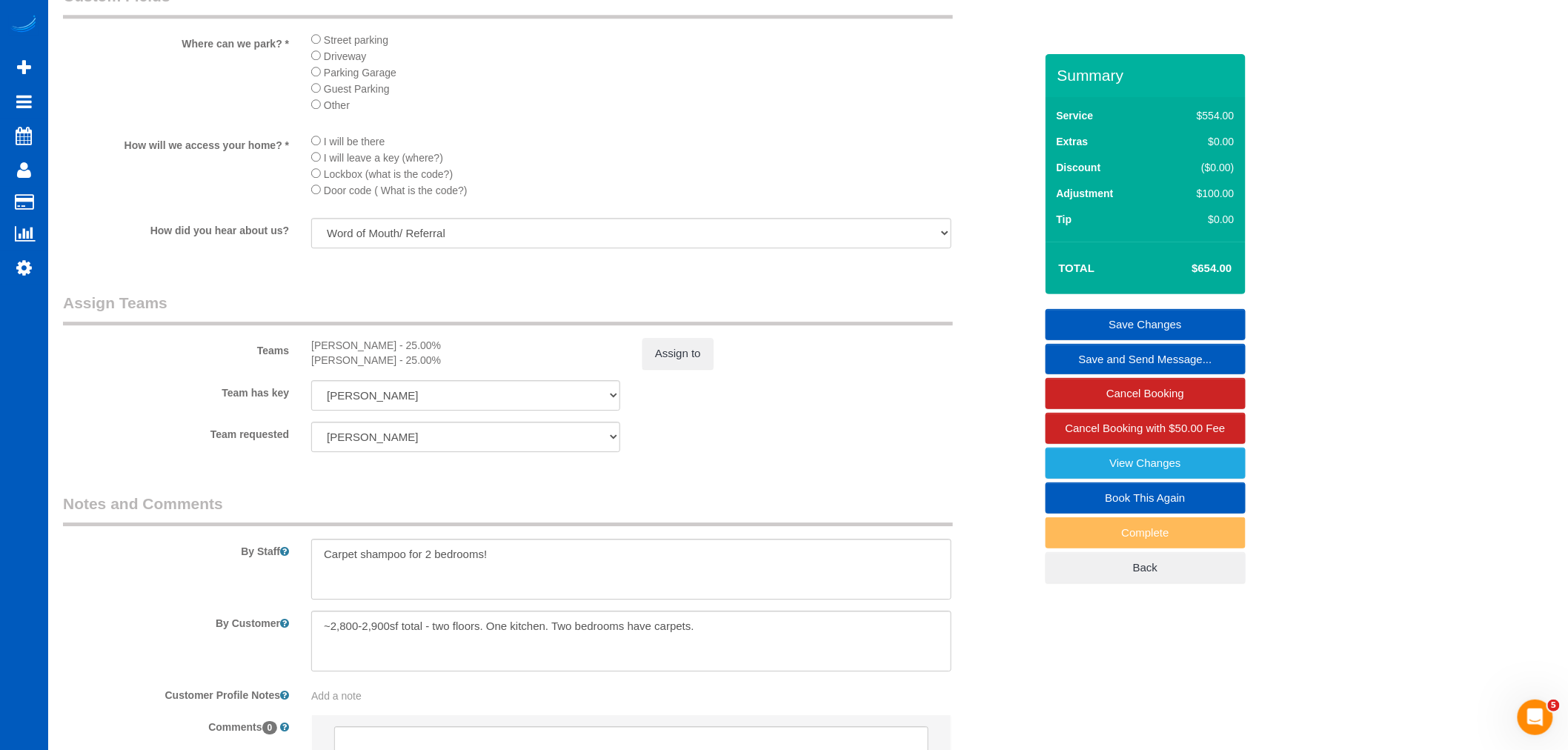
scroll to position [1837, 0]
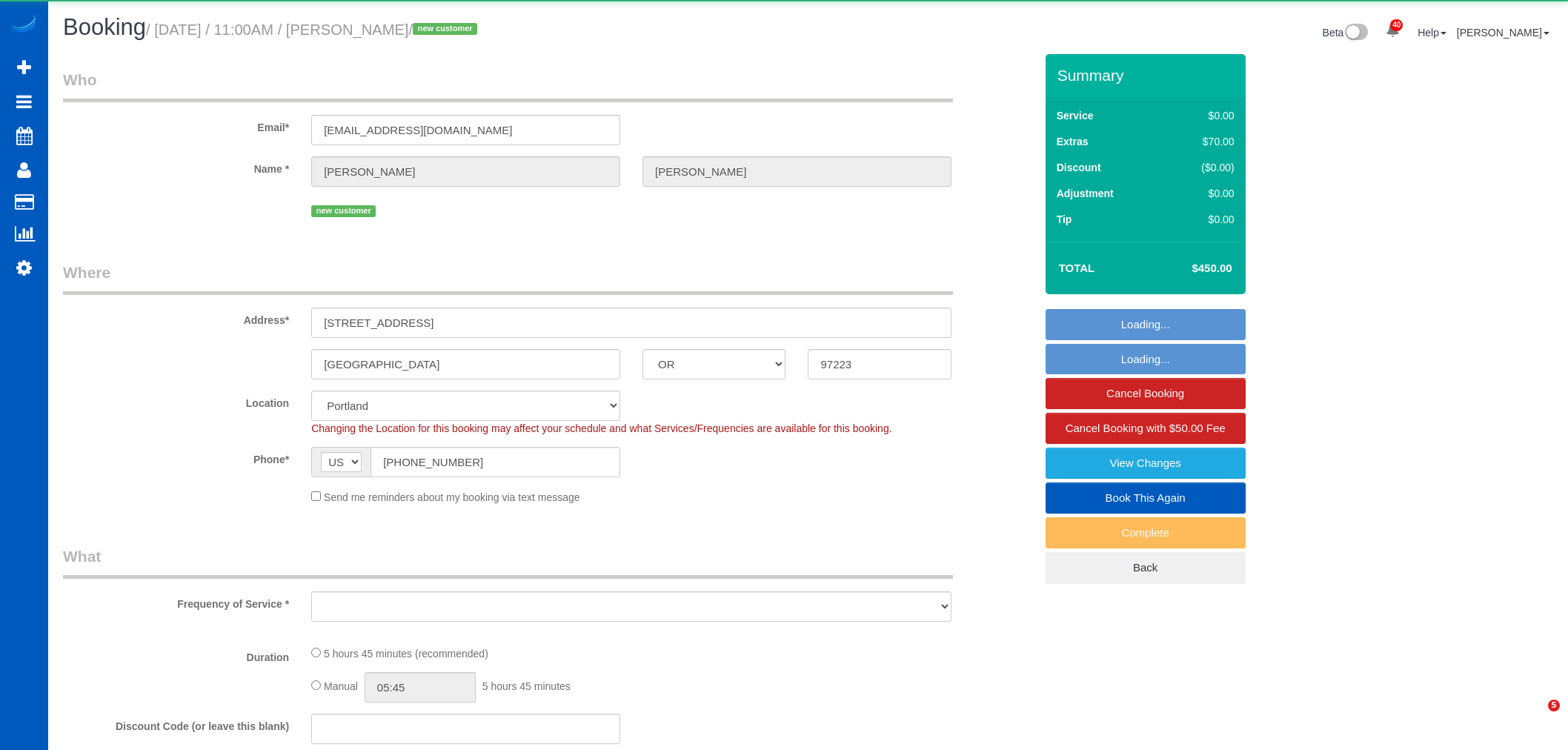
select select "OR"
select select "object:8261"
select select "199"
select select "1001"
select select "4"
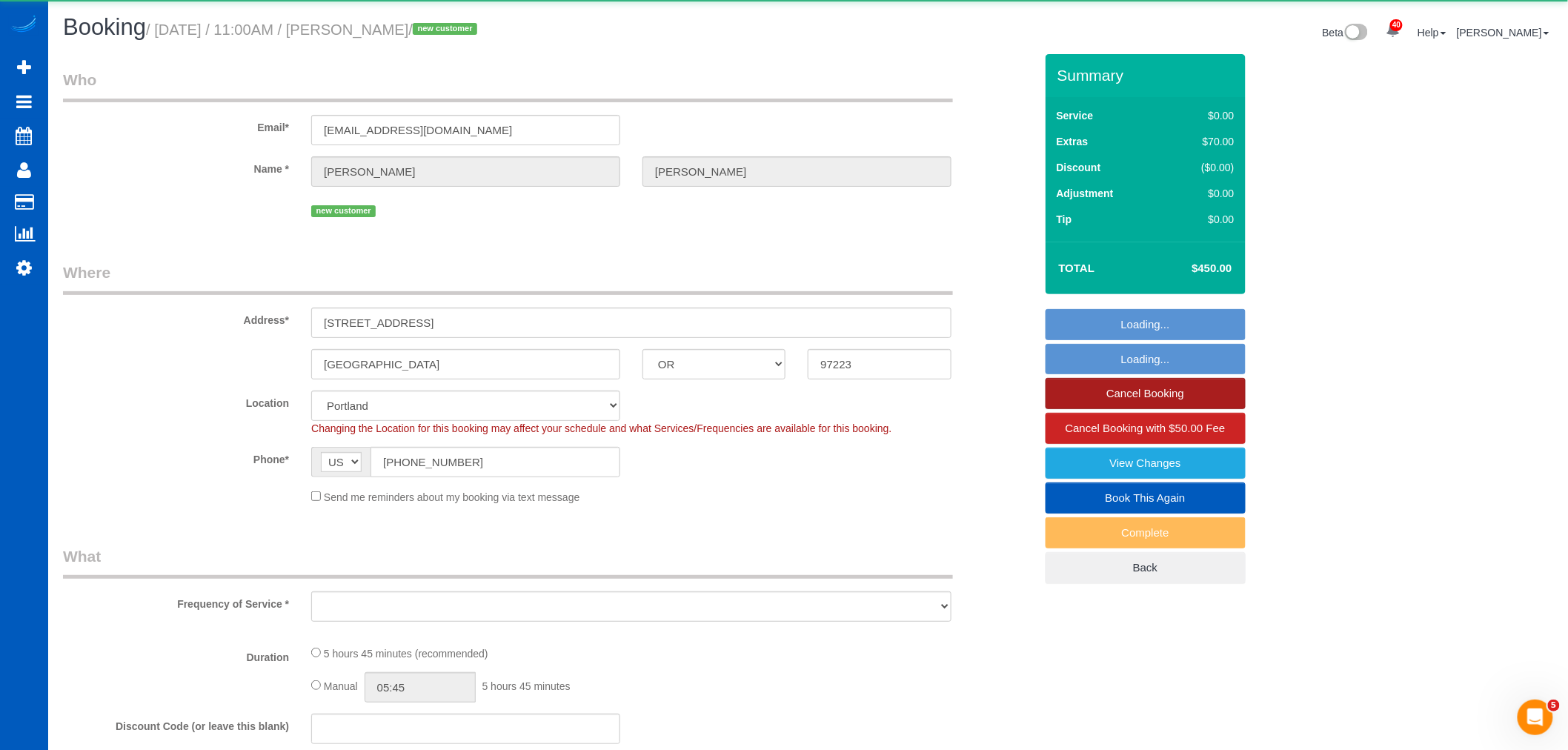
select select "3"
select select "spot17"
click at [1095, 387] on link "Cancel Booking" at bounding box center [1146, 393] width 200 height 31
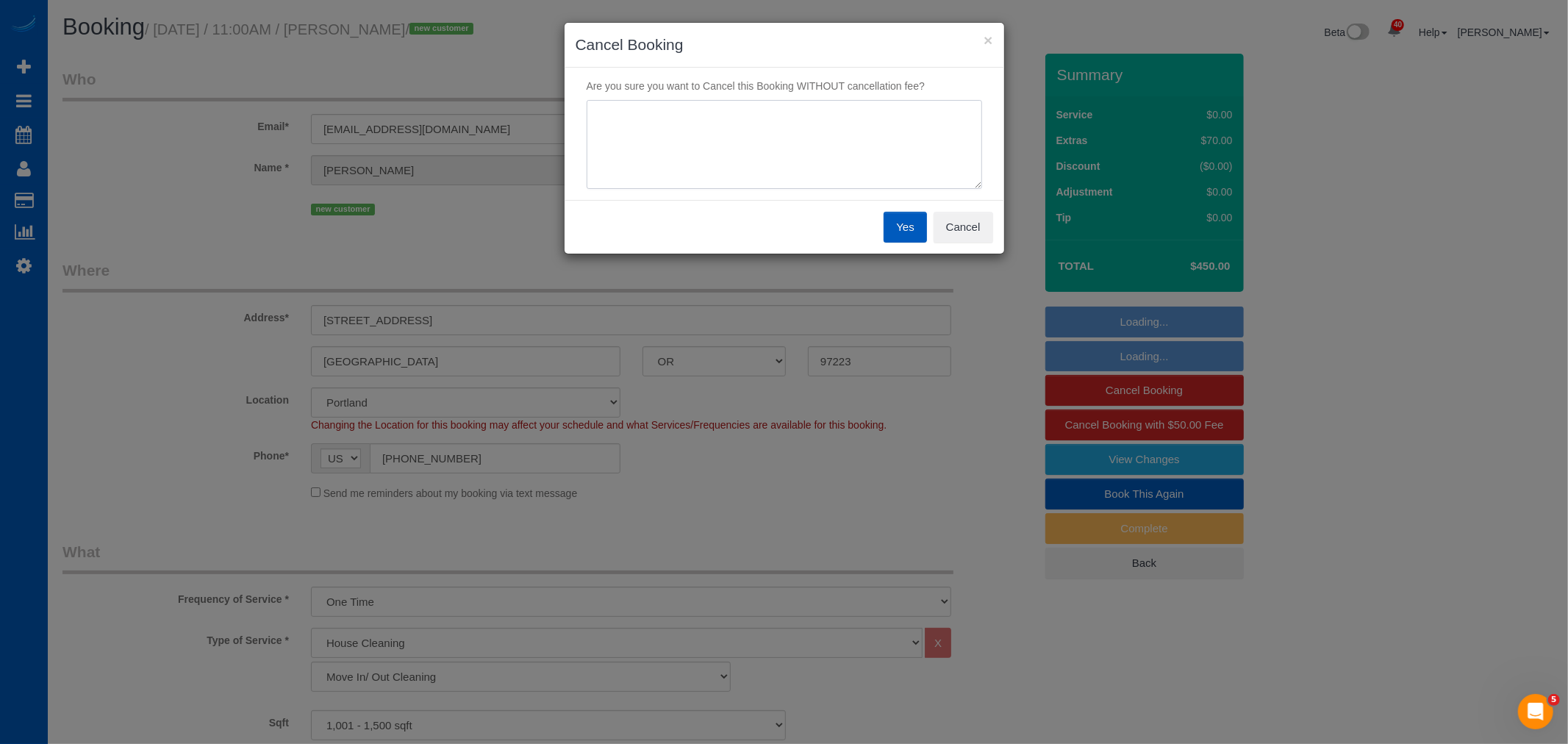
click at [789, 186] on textarea at bounding box center [784, 145] width 395 height 90
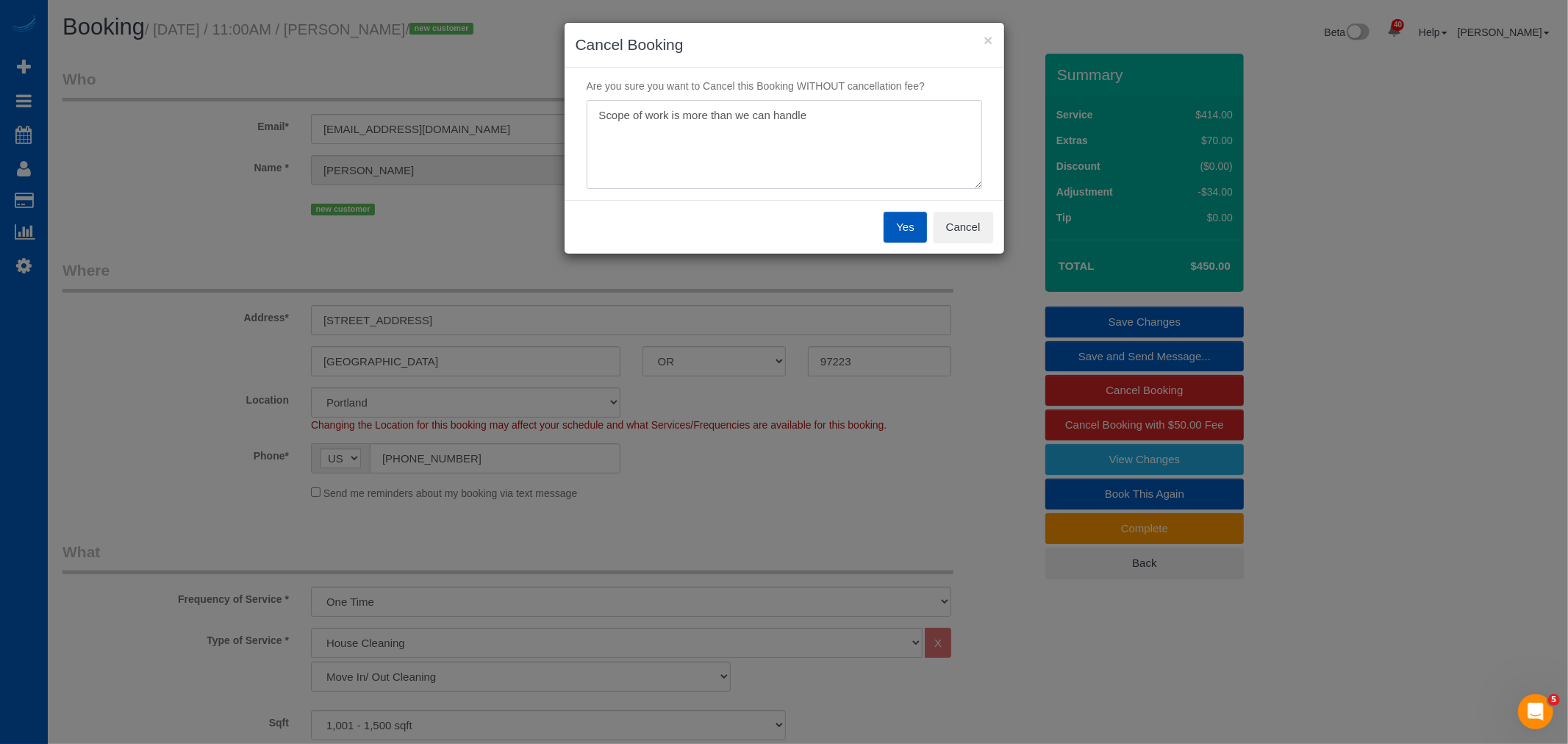
type textarea "Scope of work is more than we can handle"
click at [898, 226] on button "Yes" at bounding box center [905, 227] width 43 height 31
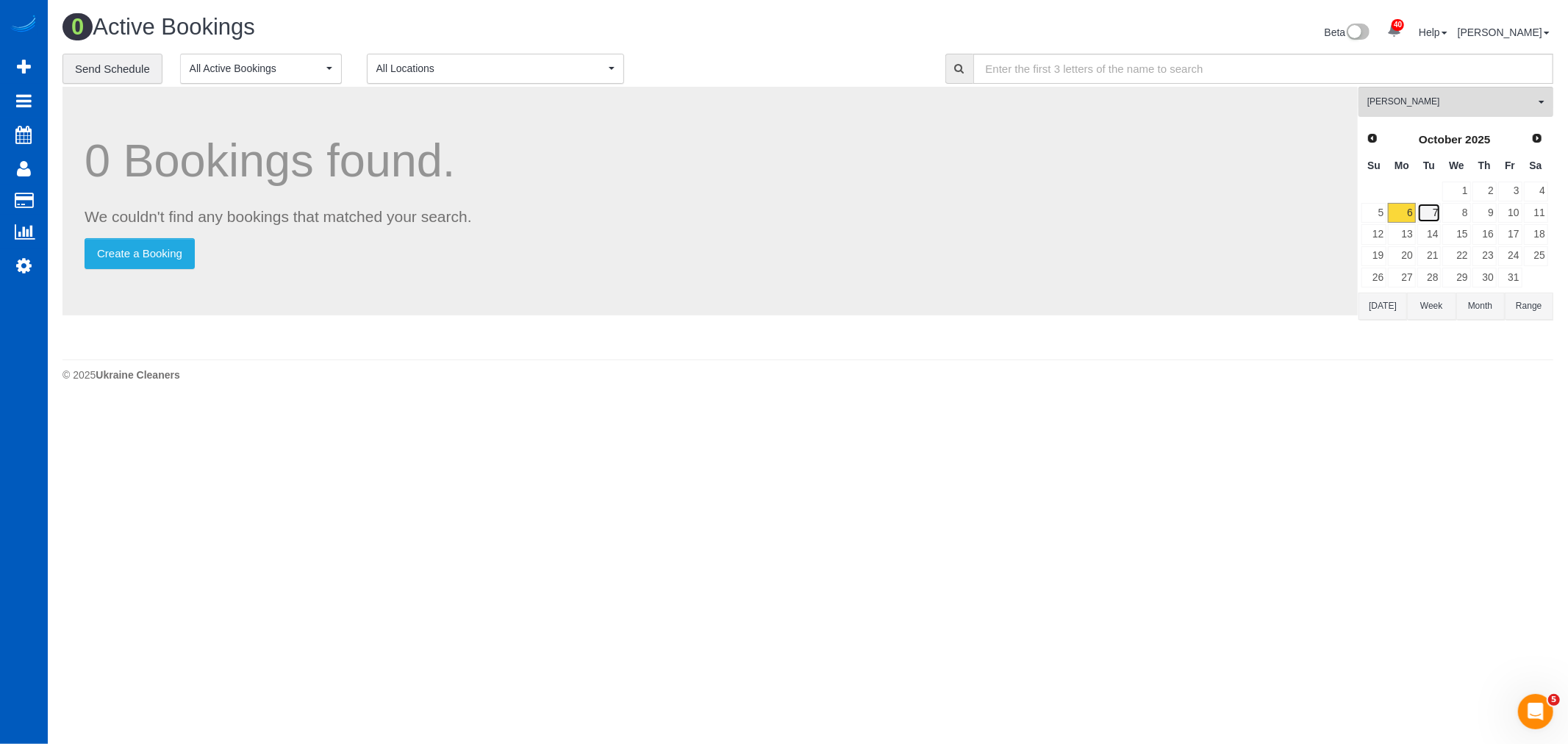
click at [1434, 216] on link "7" at bounding box center [1429, 213] width 25 height 20
click at [1408, 106] on span "[PERSON_NAME]" at bounding box center [1451, 101] width 168 height 12
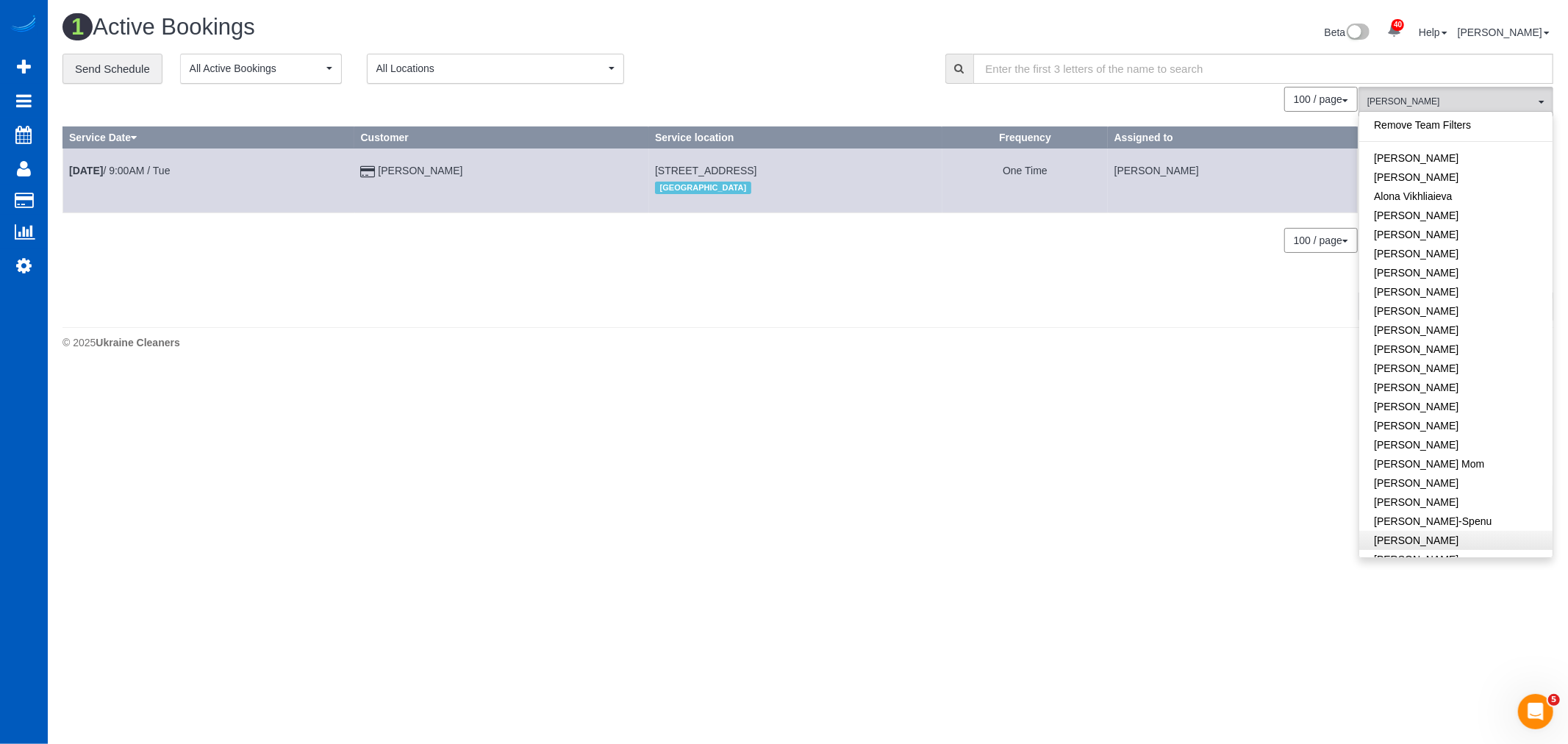
click at [1423, 122] on link "Remove Team Filters" at bounding box center [1455, 124] width 193 height 19
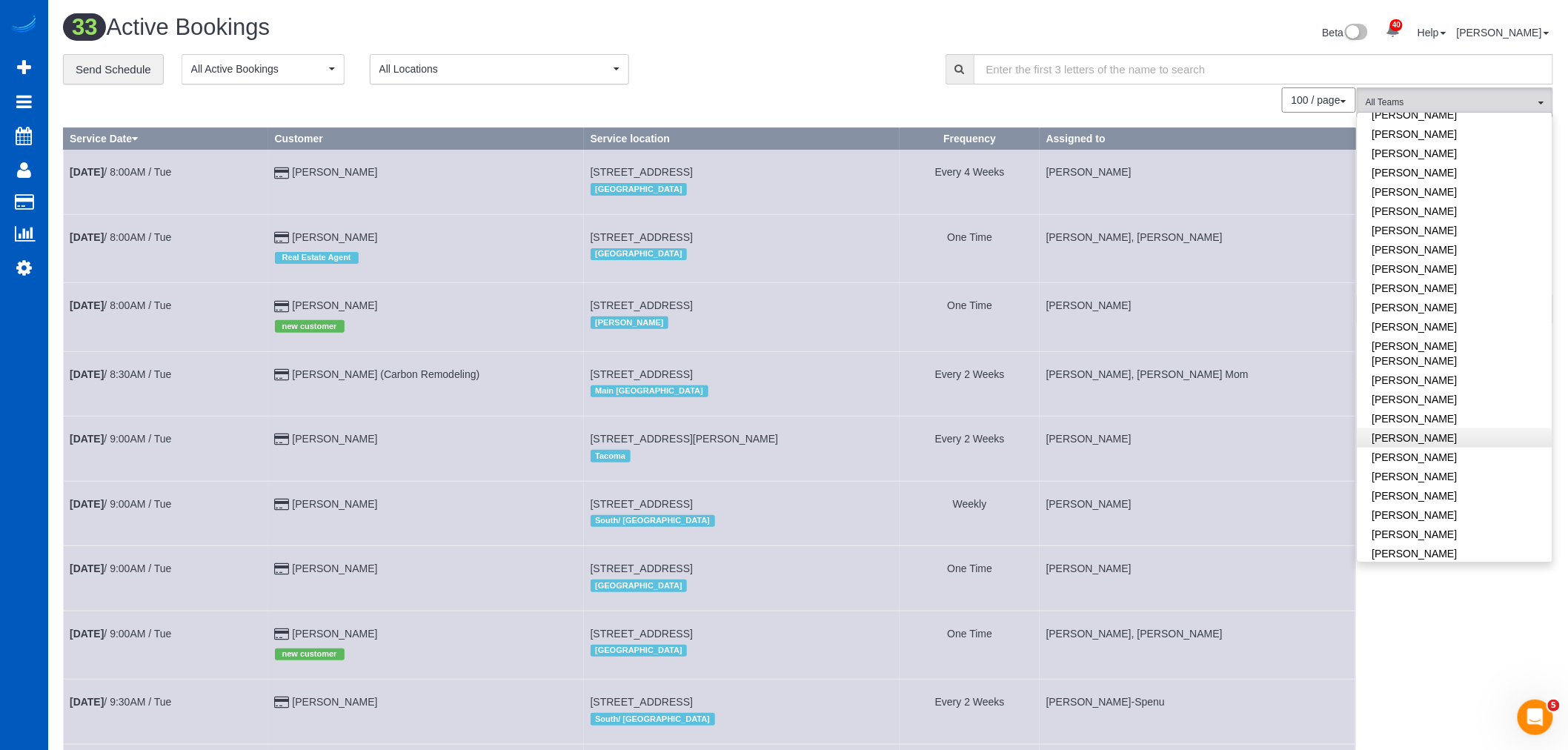
scroll to position [493, 0]
click at [1443, 285] on link "[PERSON_NAME]" at bounding box center [1454, 281] width 195 height 19
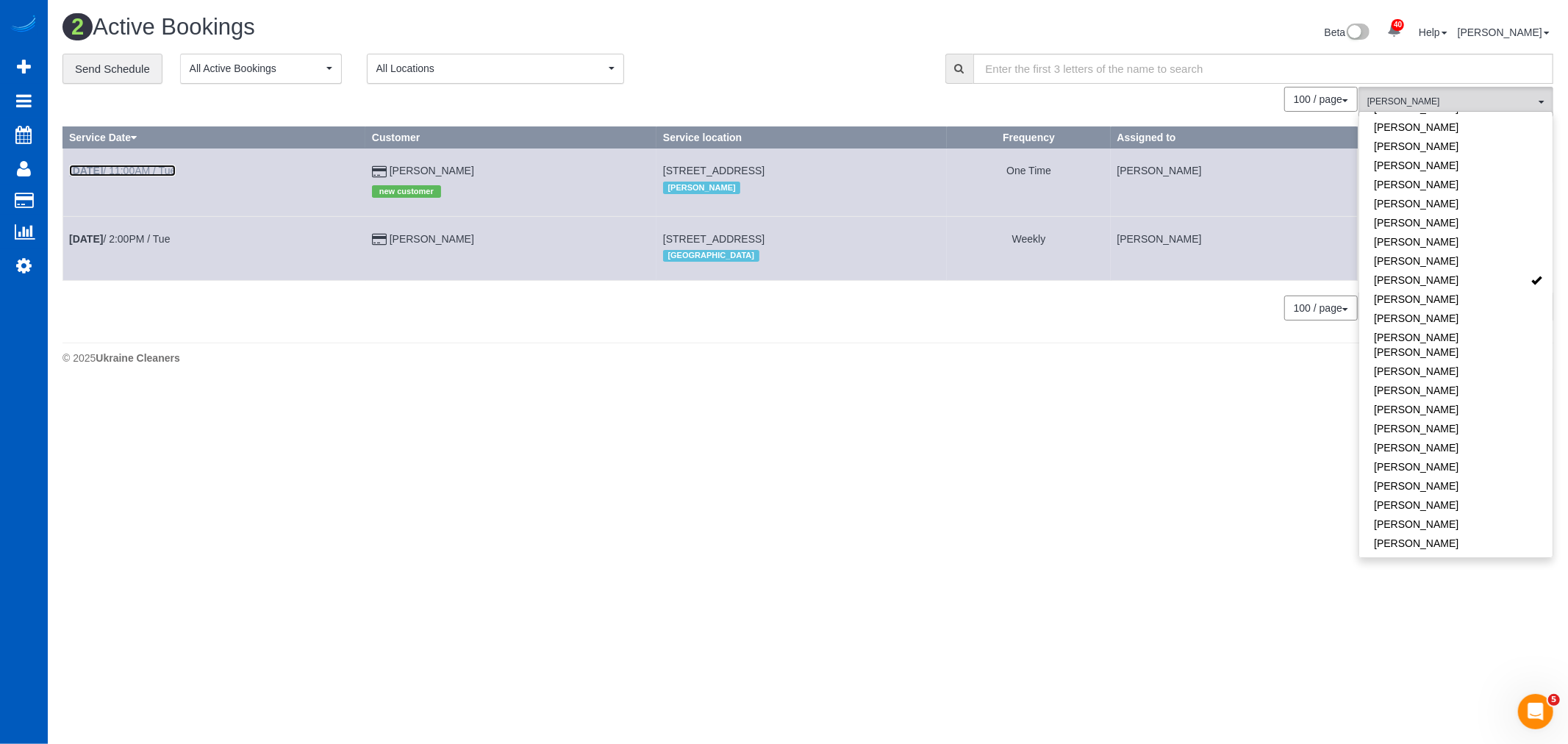
click at [153, 172] on link "[DATE] 11:00AM / Tue" at bounding box center [122, 170] width 107 height 11
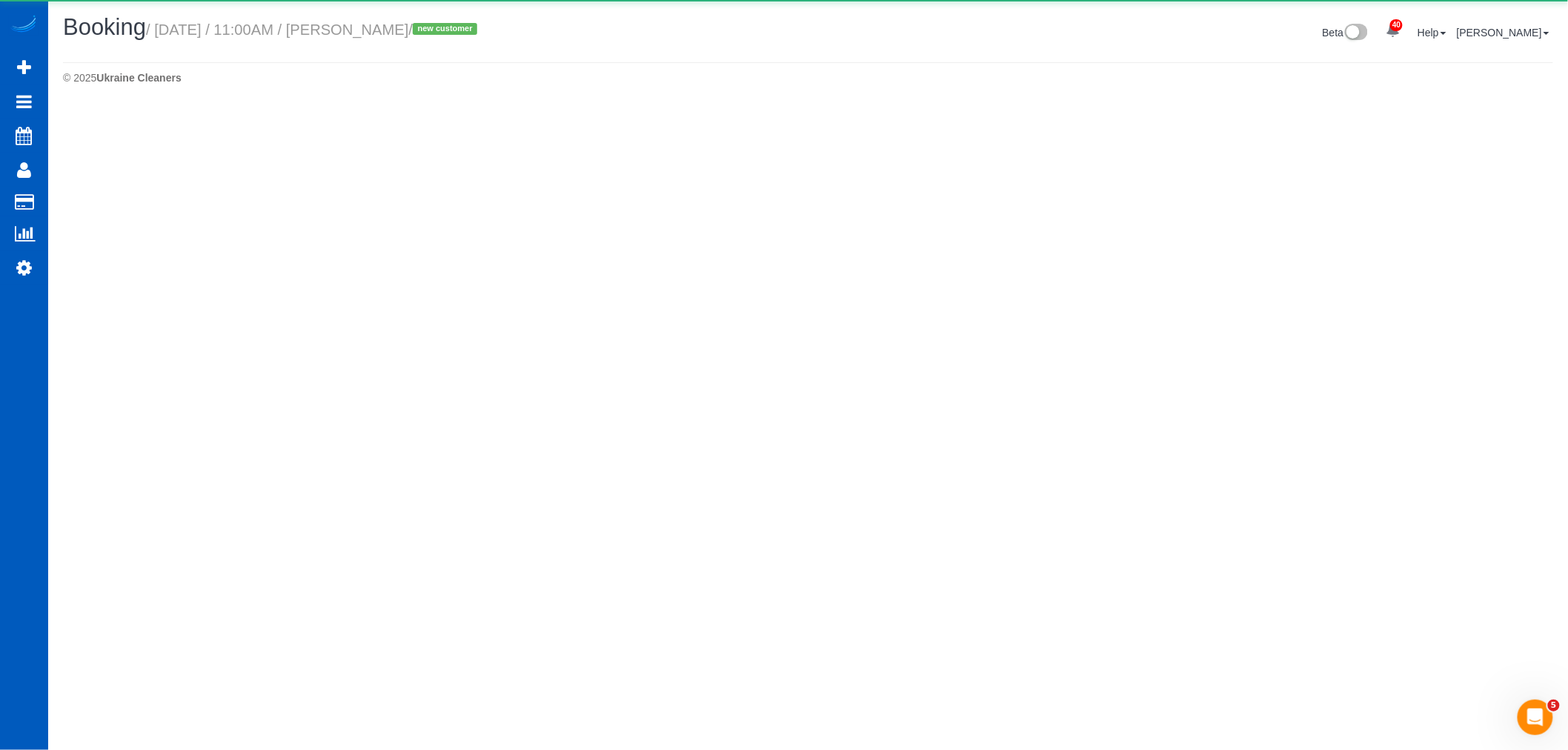
select select "WA"
select select "number:10"
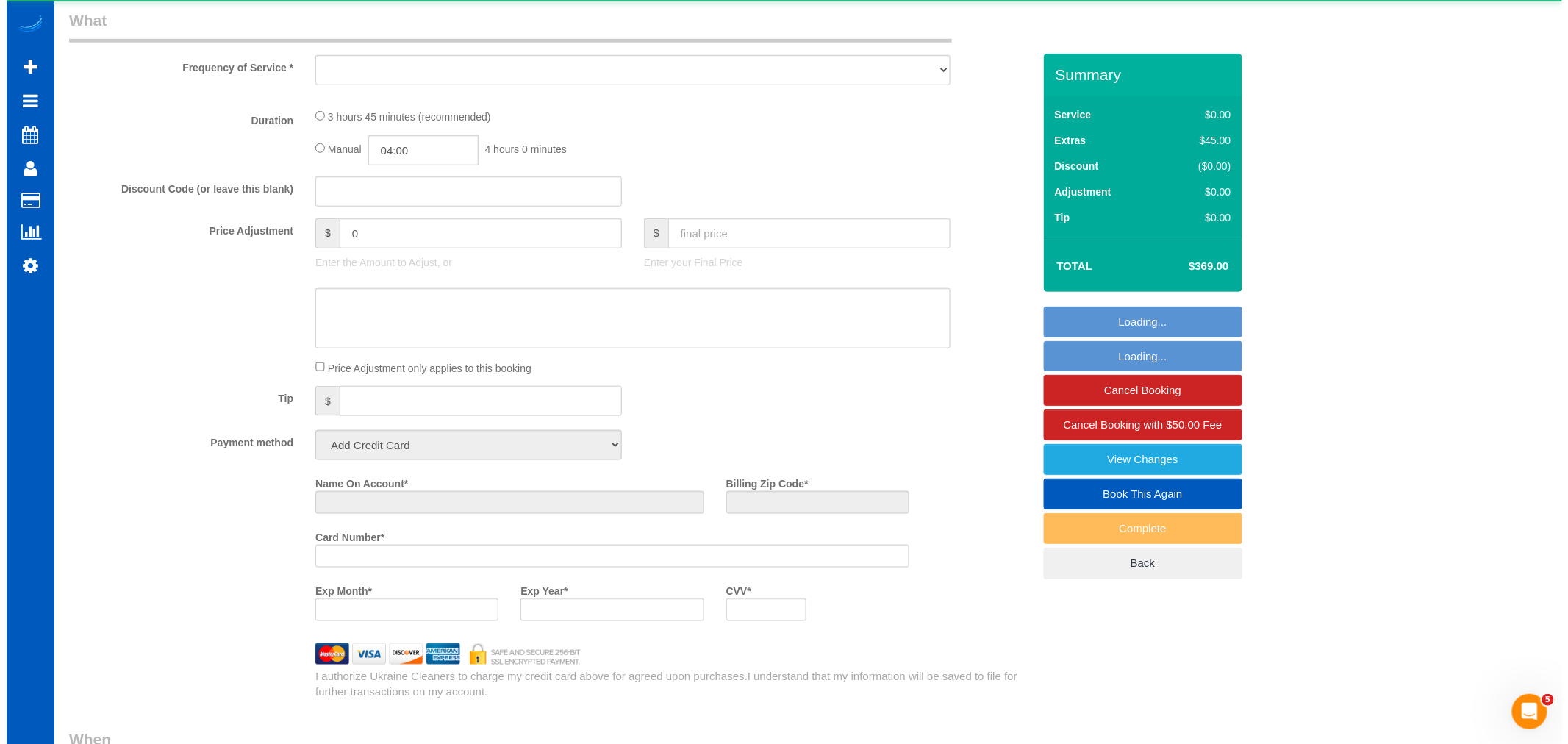
scroll to position [1180, 0]
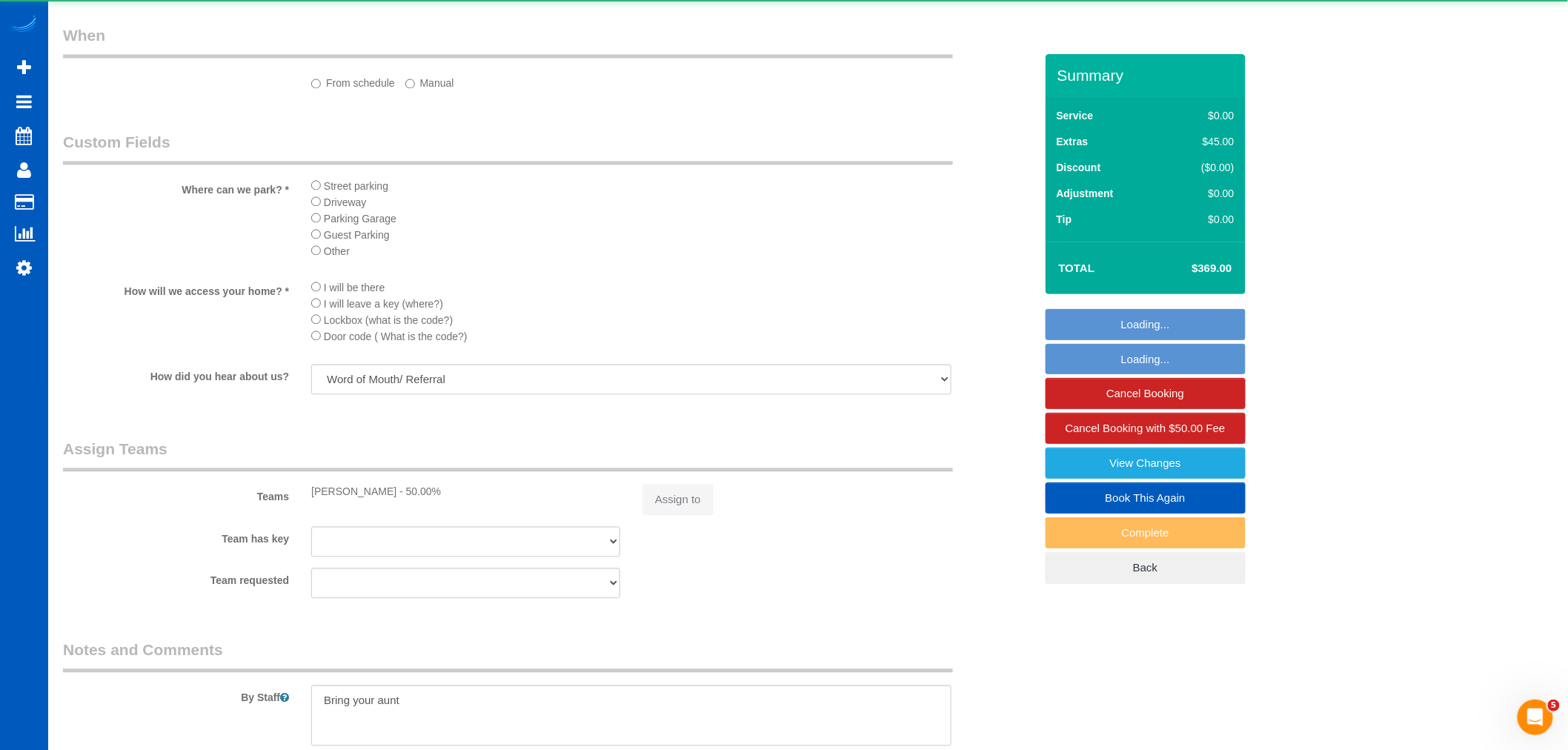
select select "object:9560"
select select "string:fspay-e9545e5e-1587-4142-91c0-7cad58d28004"
select select "199"
select select "1501"
select select "3"
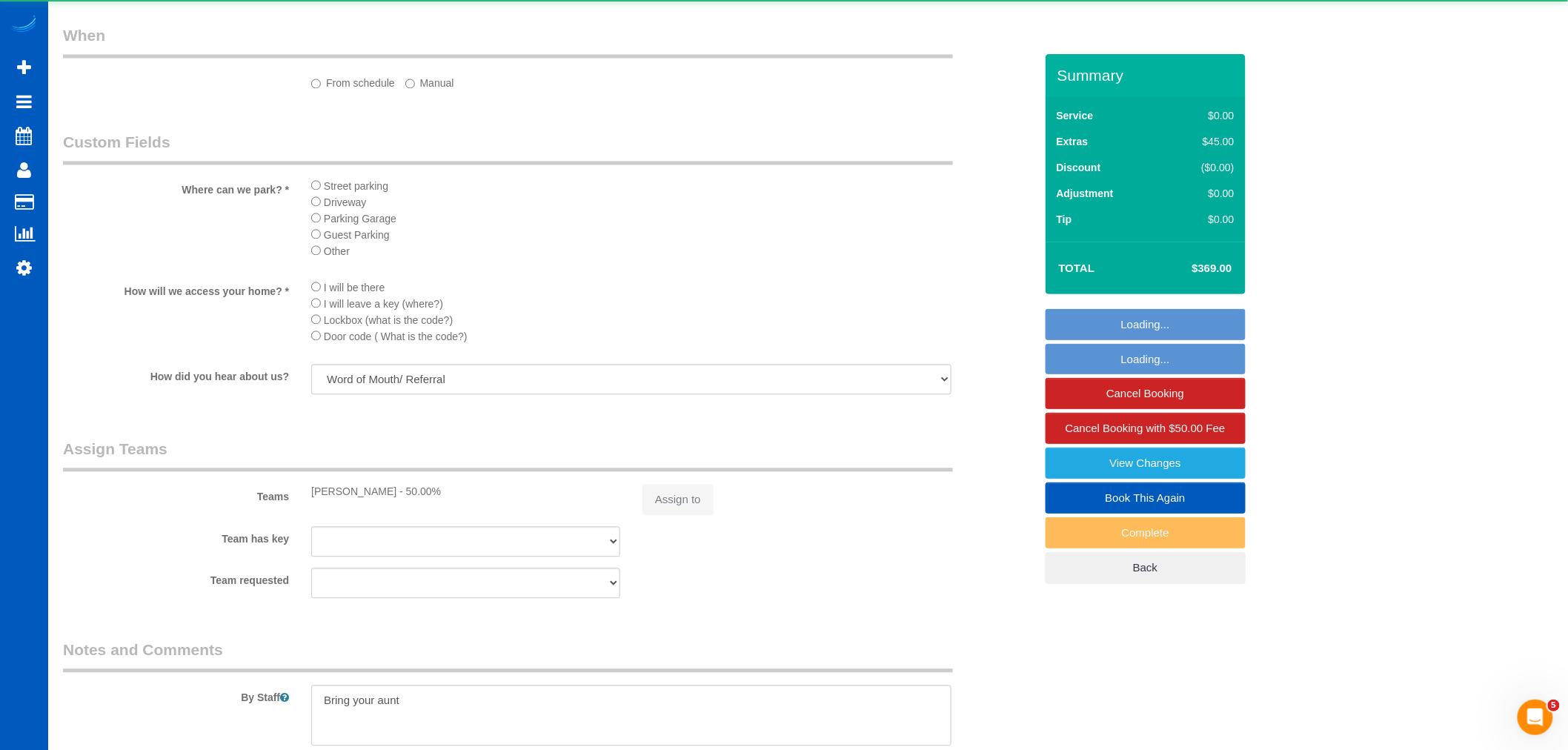
select select "3"
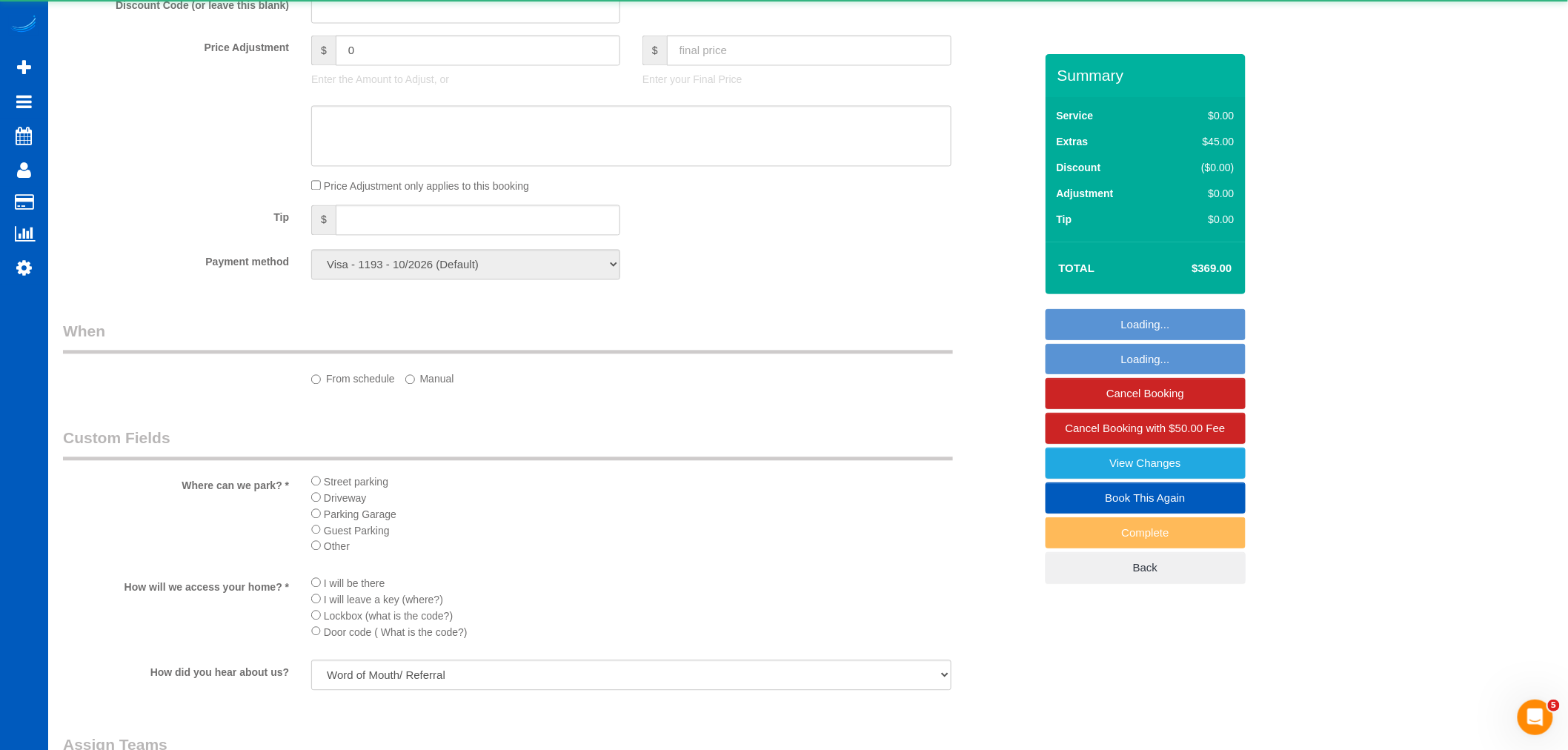
select select "object:9760"
select select "spot28"
select select "1501"
select select "3"
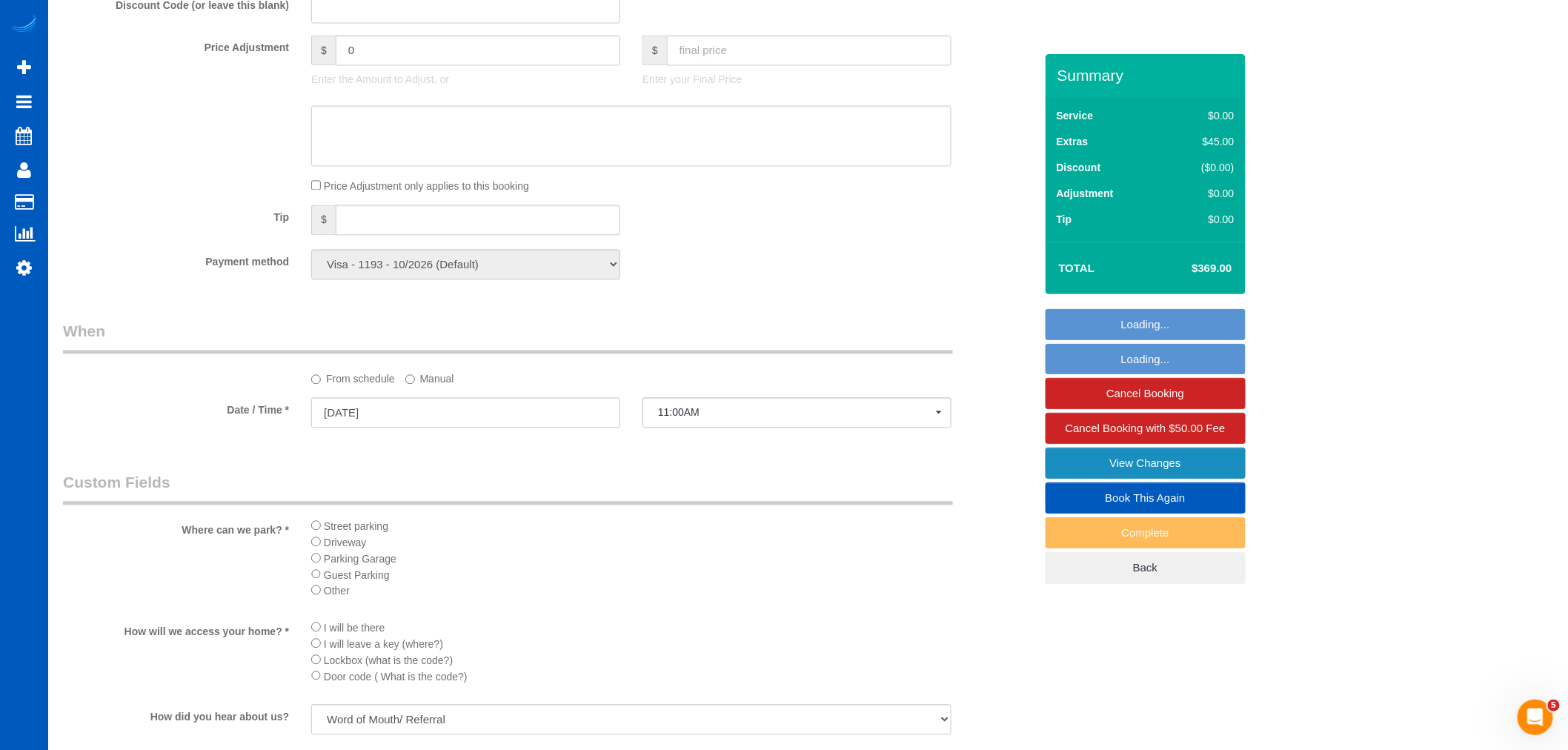
click at [1219, 470] on link "View Changes" at bounding box center [1146, 464] width 200 height 31
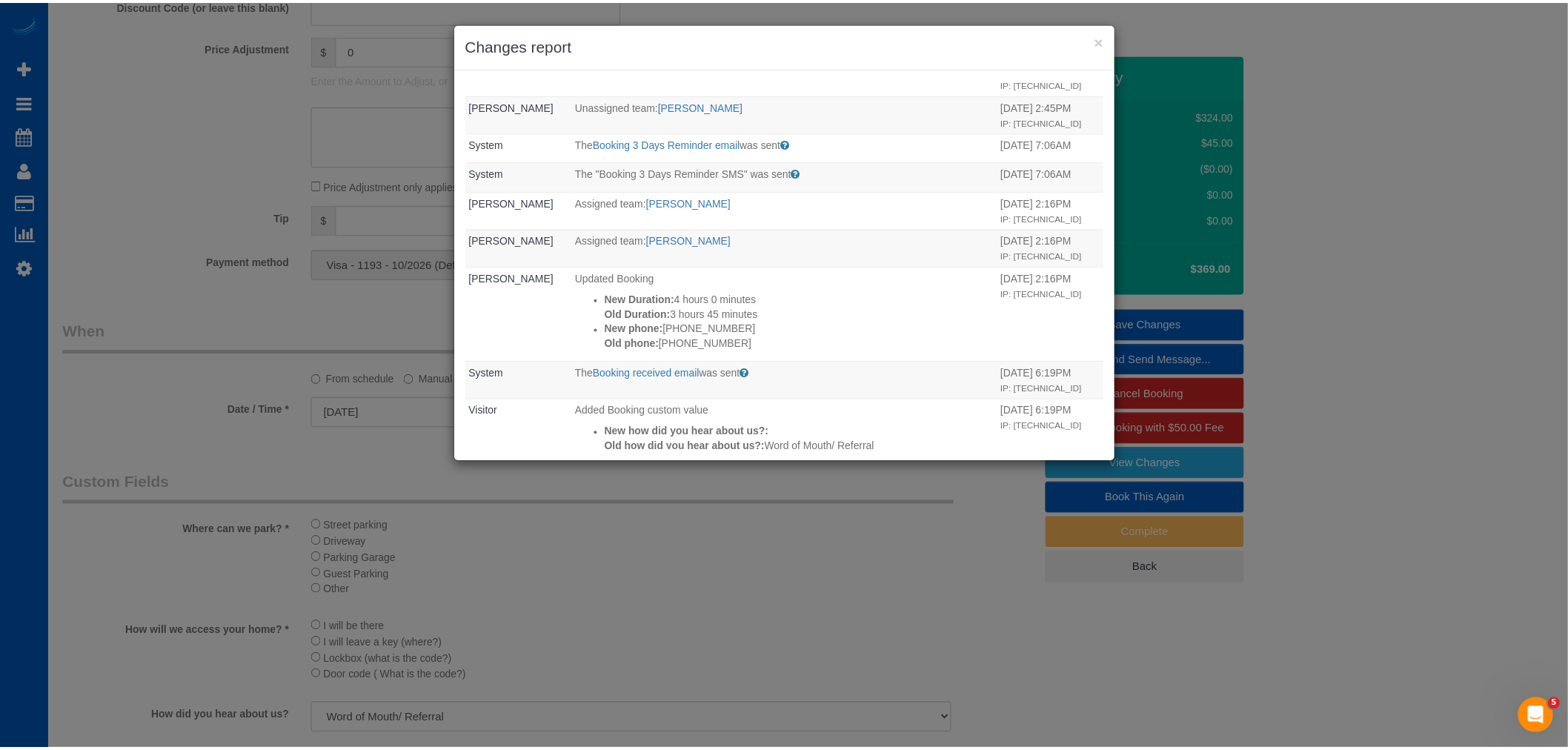
scroll to position [628, 0]
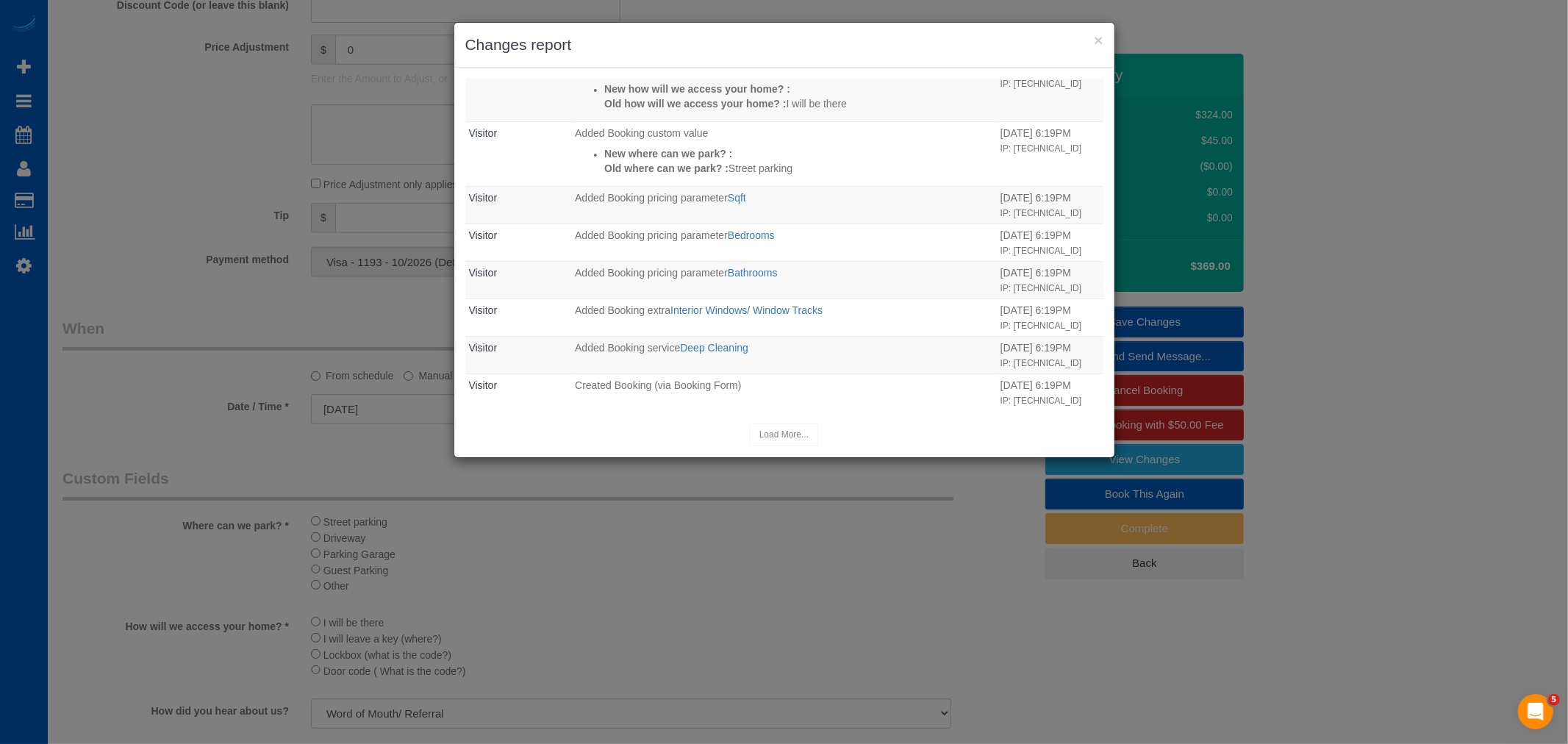
click at [1090, 42] on h3 "Changes report" at bounding box center [784, 44] width 638 height 22
click at [1092, 39] on h3 "Changes report" at bounding box center [784, 44] width 638 height 22
click at [1095, 39] on button "×" at bounding box center [1098, 39] width 9 height 16
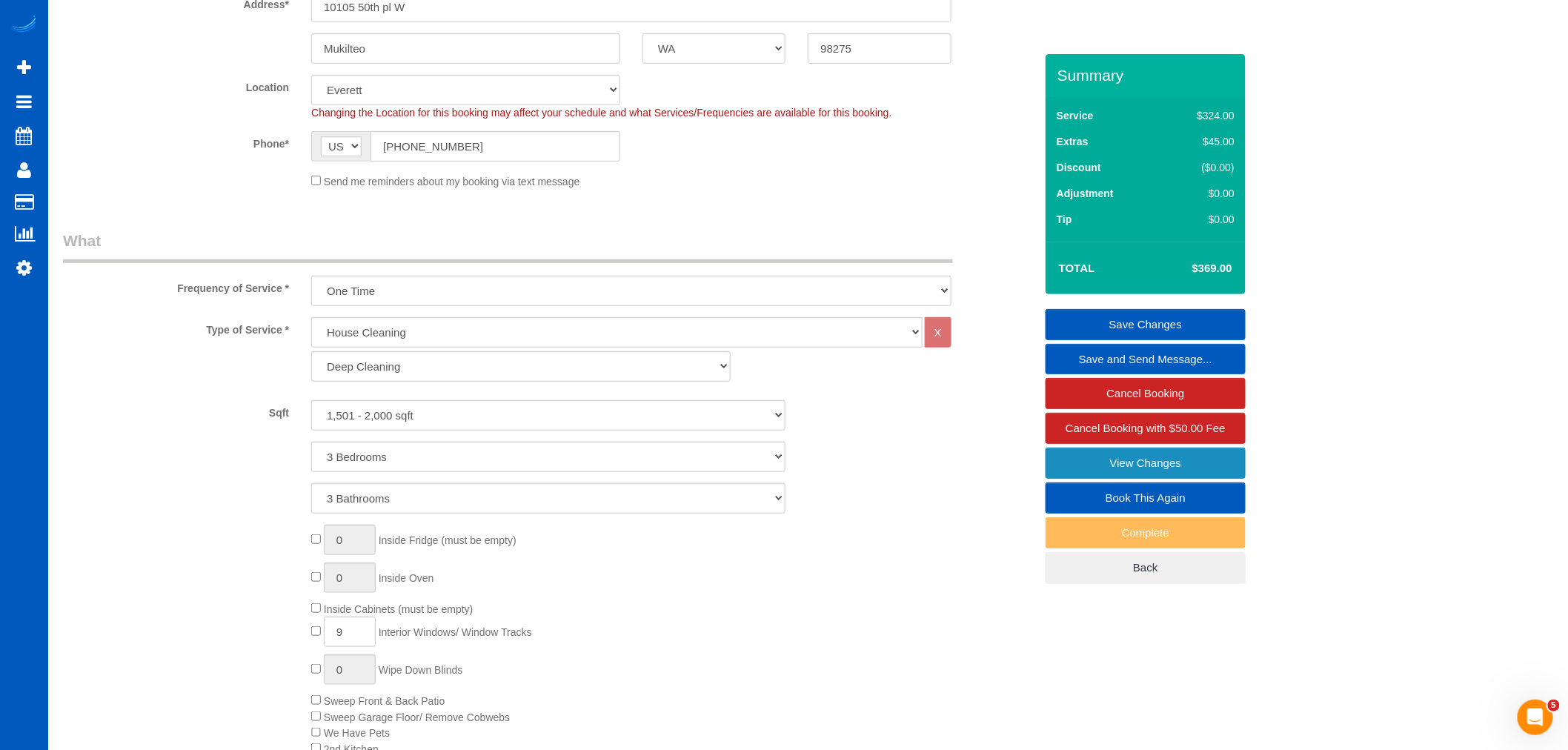
scroll to position [0, 0]
